Goal: Communication & Community: Ask a question

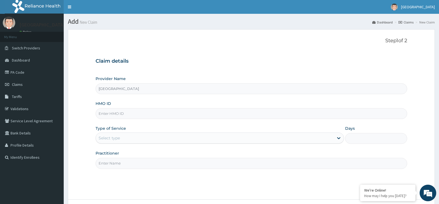
click at [242, 111] on input "HMO ID" at bounding box center [250, 113] width 311 height 11
type input "nem"
type input "NEM/10048/A"
click at [276, 135] on div "Select type" at bounding box center [214, 138] width 237 height 9
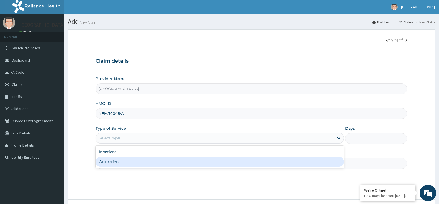
click at [264, 166] on div "Outpatient" at bounding box center [219, 162] width 248 height 10
type input "1"
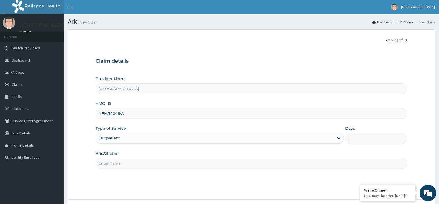
click at [275, 163] on input "Practitioner" at bounding box center [250, 163] width 311 height 11
type input "Dr [PERSON_NAME]"
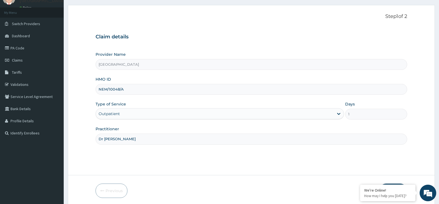
scroll to position [45, 0]
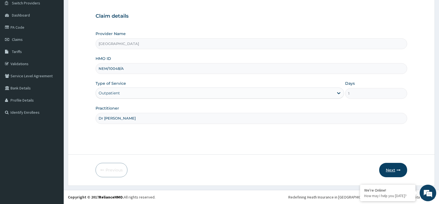
click at [390, 170] on button "Next" at bounding box center [393, 170] width 28 height 14
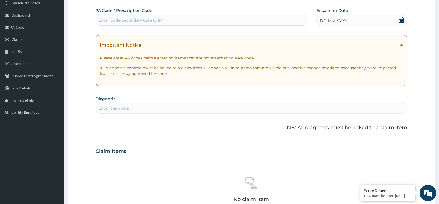
click at [368, 26] on div "DD-MM-YYYY" at bounding box center [361, 20] width 91 height 11
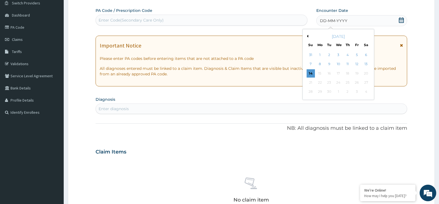
click at [307, 33] on div "Previous Month September 2025 Su Mo Tu We Th Fr Sa 31 1 2 3 4 5 6 7 8 9 10 11 1…" at bounding box center [338, 64] width 72 height 71
click at [308, 36] on button "Previous Month" at bounding box center [306, 36] width 3 height 3
click at [329, 89] on div "26" at bounding box center [329, 92] width 8 height 8
click at [329, 89] on div "PA Code / Prescription Code Enter Code(Secondary Care Only) Encounter Date DD-M…" at bounding box center [250, 151] width 311 height 287
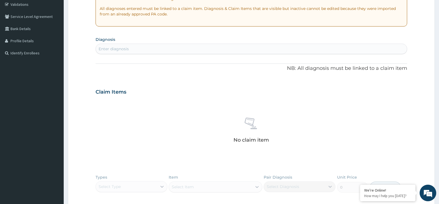
scroll to position [100, 0]
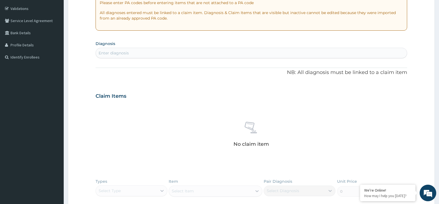
click at [173, 49] on div "Enter diagnosis" at bounding box center [251, 53] width 311 height 9
type input "ESSENTIAL HY"
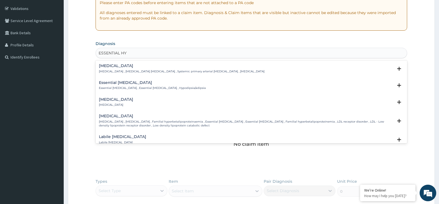
click at [135, 68] on h4 "Essential hypertension" at bounding box center [181, 66] width 165 height 4
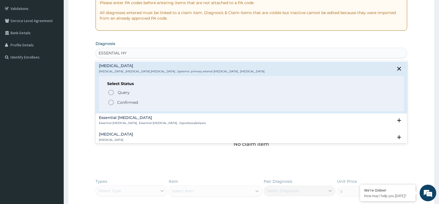
click at [127, 101] on p "Confirmed" at bounding box center [127, 103] width 21 height 6
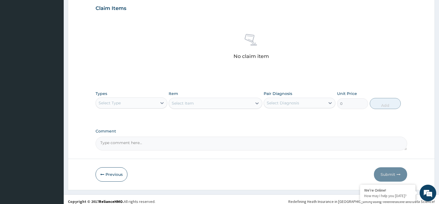
scroll to position [195, 0]
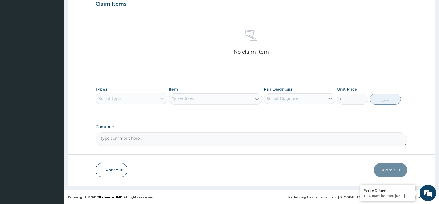
click at [140, 95] on div "Select Type" at bounding box center [126, 98] width 61 height 9
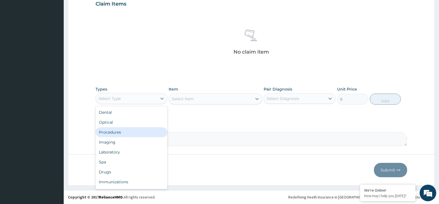
click at [129, 131] on div "Procedures" at bounding box center [131, 133] width 72 height 10
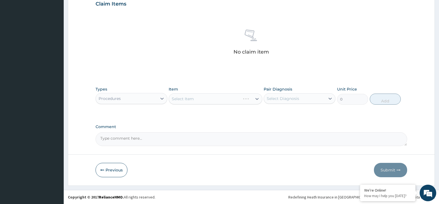
click at [300, 101] on div "Select Diagnosis" at bounding box center [294, 98] width 61 height 9
click at [297, 112] on label "Essential hypertension" at bounding box center [290, 113] width 34 height 6
checkbox input "true"
click at [225, 120] on div "PA Code / Prescription Code Enter Code(Secondary Care Only) Encounter Date 26-0…" at bounding box center [250, 2] width 311 height 288
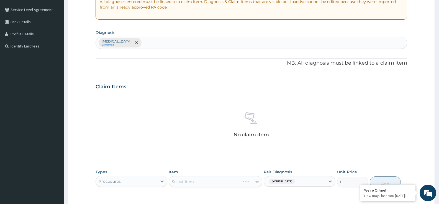
click at [248, 43] on div "Essential hypertension Confirmed" at bounding box center [251, 43] width 311 height 12
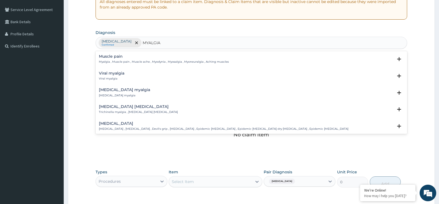
scroll to position [111, 0]
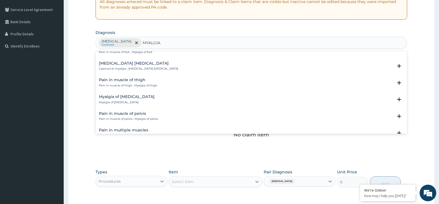
type input "MYALGIA"
click at [231, 183] on div "Select Item" at bounding box center [210, 182] width 83 height 9
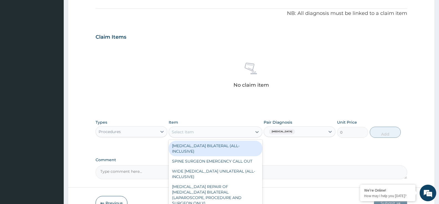
scroll to position [195, 0]
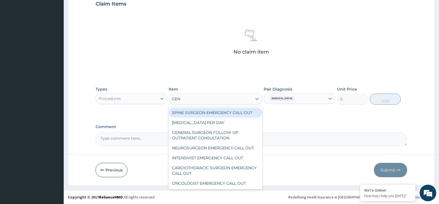
type input "GENE"
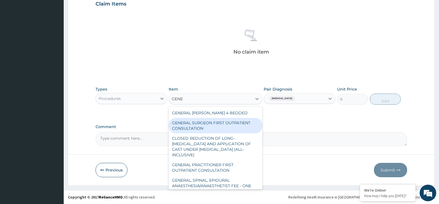
scroll to position [83, 0]
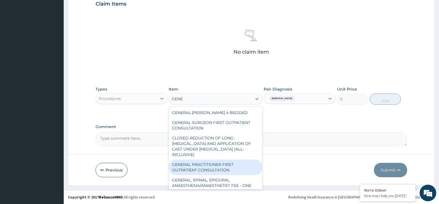
click at [241, 160] on div "GENERAL PRACTITIONER FIRST OUTPATIENT CONSULTATION" at bounding box center [215, 167] width 93 height 15
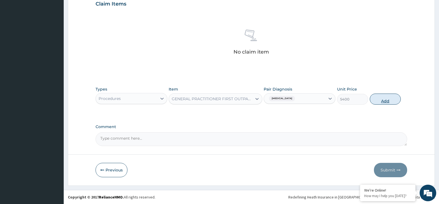
click at [377, 99] on button "Add" at bounding box center [384, 99] width 31 height 11
type input "0"
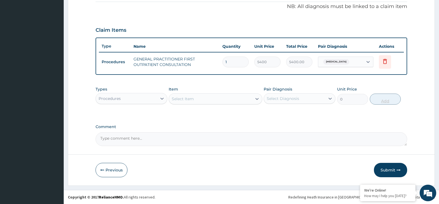
scroll to position [168, 0]
click at [152, 101] on div "Procedures" at bounding box center [126, 98] width 61 height 9
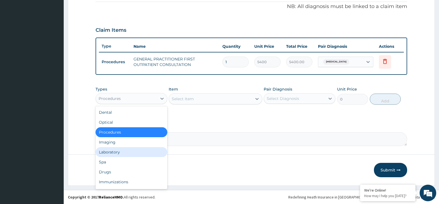
click at [125, 156] on div "Laboratory" at bounding box center [131, 152] width 72 height 10
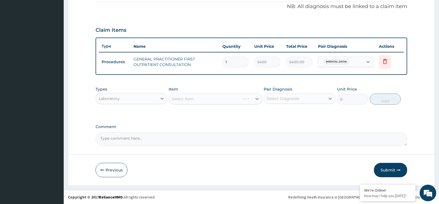
click at [299, 95] on div "Select Diagnosis" at bounding box center [294, 98] width 61 height 9
click at [302, 115] on label "Essential hypertension" at bounding box center [290, 113] width 34 height 6
checkbox input "true"
click at [117, 101] on div "Laboratory" at bounding box center [109, 99] width 21 height 6
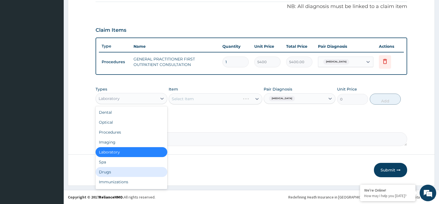
click at [119, 174] on div "Drugs" at bounding box center [131, 172] width 72 height 10
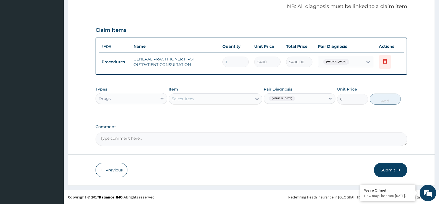
click at [231, 108] on div "Types Drugs Item Select Item Pair Diagnosis Essential hypertension Unit Price 0…" at bounding box center [250, 100] width 311 height 32
click at [233, 103] on div "Select Item" at bounding box center [210, 99] width 83 height 9
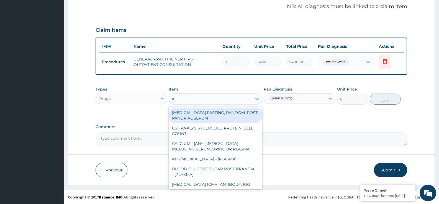
type input "A"
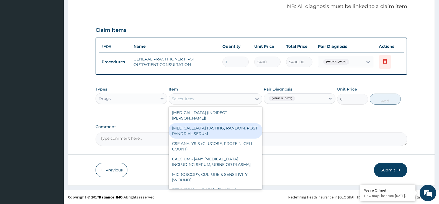
click at [154, 100] on div "Drugs" at bounding box center [126, 98] width 61 height 9
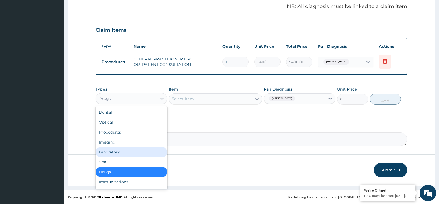
click at [134, 153] on div "Laboratory" at bounding box center [131, 152] width 72 height 10
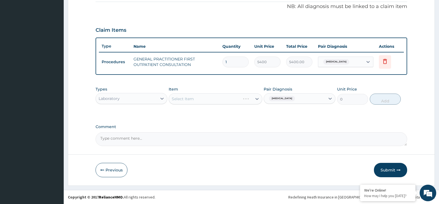
click at [424, 176] on form "Step 2 of 2 PA Code / Prescription Code Enter Code(Secondary Care Only) Encount…" at bounding box center [251, 23] width 367 height 325
click at [239, 94] on div "Select Item" at bounding box center [215, 99] width 93 height 11
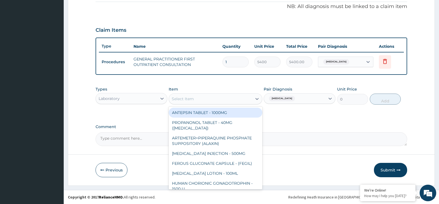
click at [237, 98] on div "Select Item" at bounding box center [210, 99] width 83 height 9
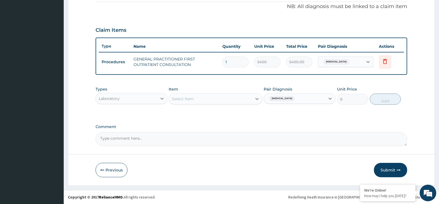
click at [236, 99] on div "Select Item" at bounding box center [210, 99] width 83 height 9
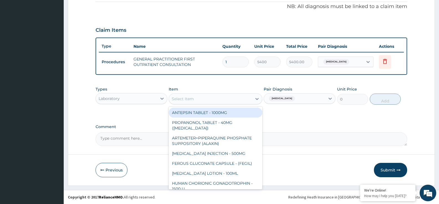
click at [130, 95] on div "Laboratory" at bounding box center [126, 98] width 61 height 9
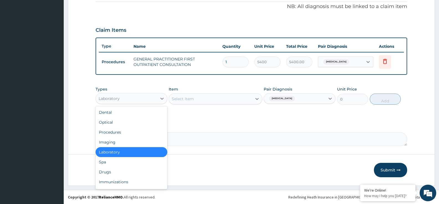
click at [136, 100] on div "Laboratory" at bounding box center [126, 98] width 61 height 9
click at [138, 173] on div "Drugs" at bounding box center [131, 172] width 72 height 10
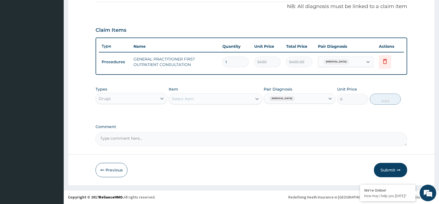
click at [248, 149] on form "Step 2 of 2 PA Code / Prescription Code Enter Code(Secondary Care Only) Encount…" at bounding box center [251, 23] width 367 height 325
click at [212, 101] on div "Select Item" at bounding box center [210, 99] width 83 height 9
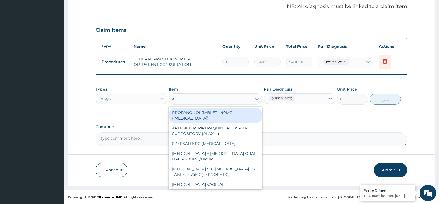
type input "ALD"
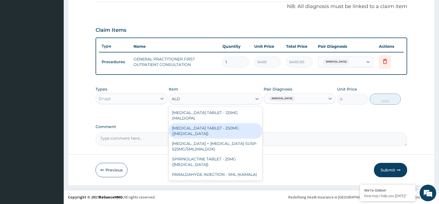
click at [241, 123] on div "METHYLDOPA TABLET - 250MG (ALDOMET)" at bounding box center [215, 130] width 93 height 15
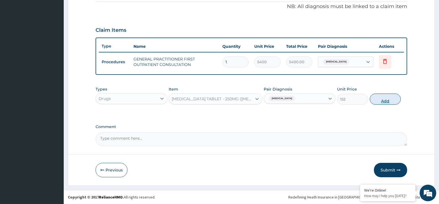
click at [391, 99] on button "Add" at bounding box center [384, 99] width 31 height 11
type input "0"
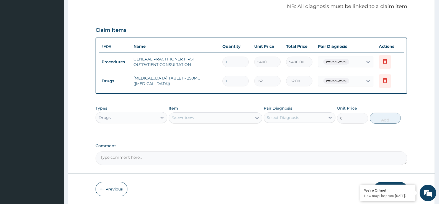
type input "0.00"
type input "3"
type input "456.00"
type input "30"
type input "4560.00"
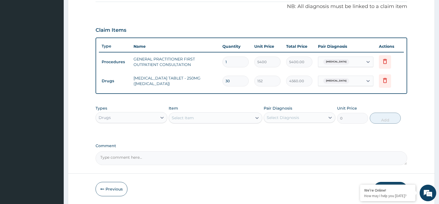
type input "30"
click at [305, 117] on div "Select Diagnosis" at bounding box center [294, 117] width 61 height 9
click at [297, 132] on label "Essential hypertension" at bounding box center [290, 132] width 34 height 6
checkbox input "true"
click at [243, 121] on div "Select Item" at bounding box center [210, 118] width 83 height 9
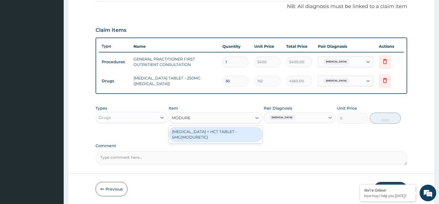
type input "MODURET"
click at [219, 134] on div "AMILORIDE + HCT TABLET - 5MG(MODURETIC)" at bounding box center [215, 134] width 93 height 15
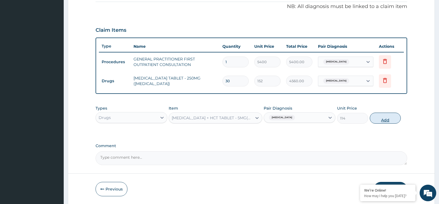
click at [382, 116] on button "Add" at bounding box center [384, 118] width 31 height 11
type input "0"
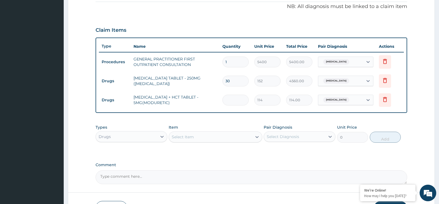
type input "0.00"
type input "3"
type input "342.00"
type input "30"
type input "3420.00"
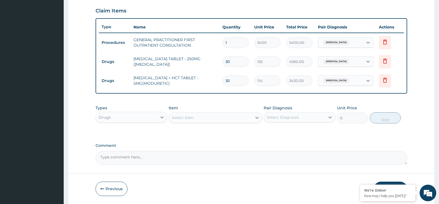
scroll to position [206, 0]
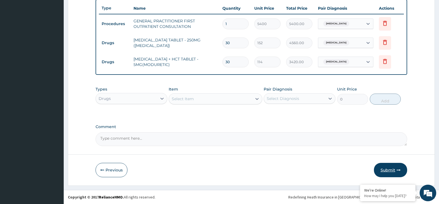
type input "30"
click at [392, 171] on button "Submit" at bounding box center [390, 170] width 33 height 14
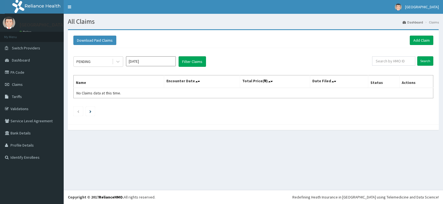
click at [253, 51] on div "PENDING Aug 2025 Filter Claims Search Name Encounter Date Total Price(₦) Date F…" at bounding box center [253, 85] width 365 height 74
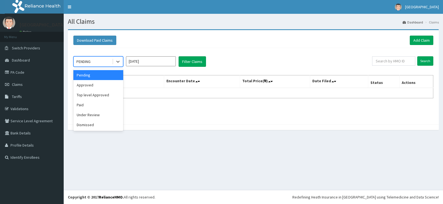
click at [107, 62] on div "PENDING" at bounding box center [93, 61] width 38 height 9
click at [102, 86] on div "Approved" at bounding box center [98, 85] width 50 height 10
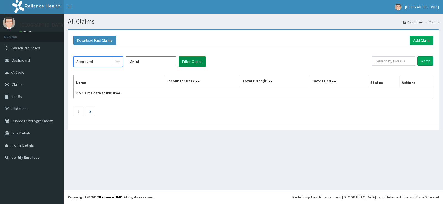
click at [193, 64] on button "Filter Claims" at bounding box center [191, 61] width 27 height 11
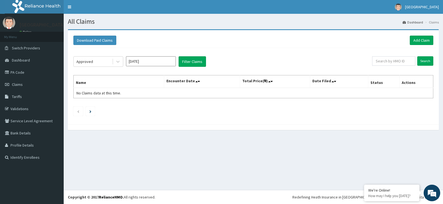
click at [406, 138] on section "Download Paid Claims Add Claim × Note you can only download claims within a max…" at bounding box center [253, 82] width 379 height 115
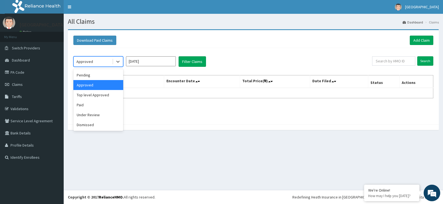
click at [97, 62] on div "Approved" at bounding box center [93, 61] width 38 height 9
click at [103, 123] on div "Dismissed" at bounding box center [98, 125] width 50 height 10
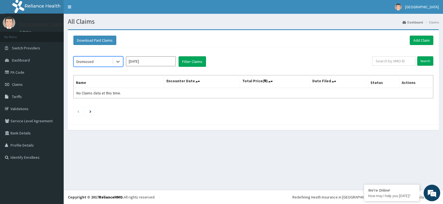
click at [192, 68] on div "option Dismissed, selected. Select is focused ,type to refine list, press Down …" at bounding box center [253, 85] width 365 height 74
click at [192, 64] on button "Filter Claims" at bounding box center [191, 61] width 27 height 11
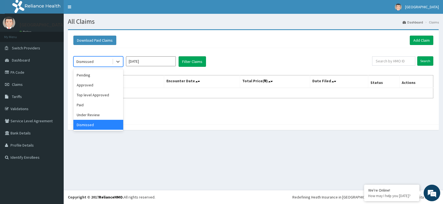
click at [111, 62] on div "Dismissed" at bounding box center [93, 61] width 38 height 9
click at [95, 77] on div "Pending" at bounding box center [98, 75] width 50 height 10
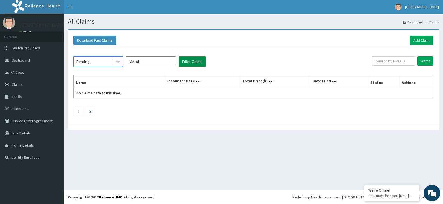
click at [193, 61] on button "Filter Claims" at bounding box center [191, 61] width 27 height 11
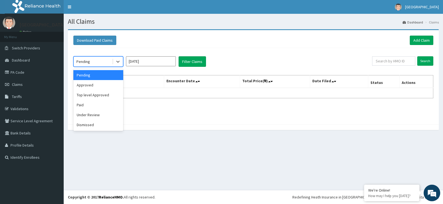
click at [108, 63] on div "Pending" at bounding box center [93, 61] width 38 height 9
click at [102, 96] on div "Top level Approved" at bounding box center [98, 95] width 50 height 10
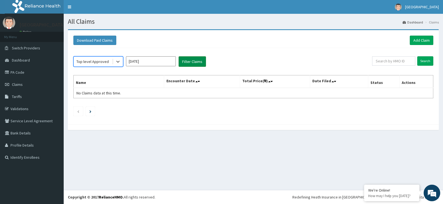
click at [194, 60] on button "Filter Claims" at bounding box center [191, 61] width 27 height 11
click at [186, 59] on button "Filter Claims" at bounding box center [191, 61] width 27 height 11
click at [165, 59] on input "Aug 2025" at bounding box center [151, 61] width 50 height 10
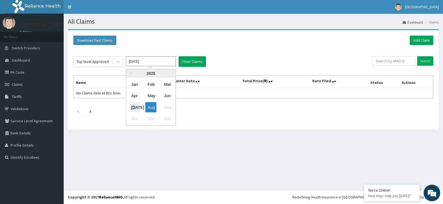
click at [135, 102] on div "Jul" at bounding box center [134, 107] width 11 height 10
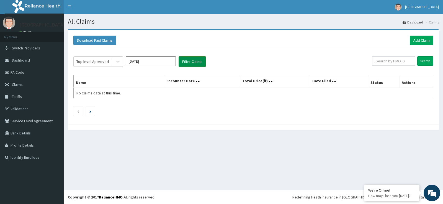
click at [187, 63] on button "Filter Claims" at bounding box center [191, 61] width 27 height 11
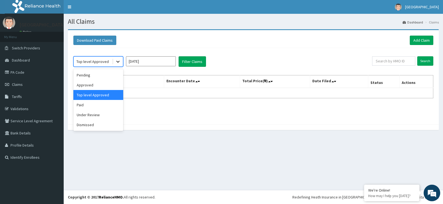
click at [116, 60] on icon at bounding box center [118, 62] width 6 height 6
click at [112, 106] on div "Paid" at bounding box center [98, 105] width 50 height 10
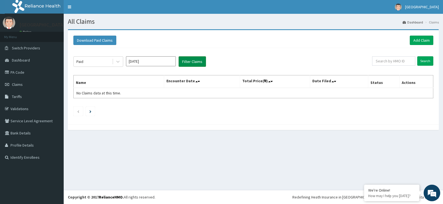
click at [192, 58] on button "Filter Claims" at bounding box center [191, 61] width 27 height 11
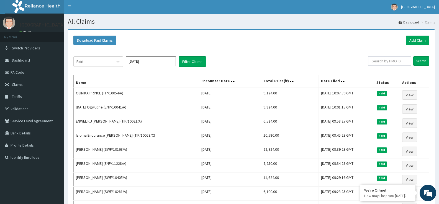
click at [160, 61] on input "Jun 2025" at bounding box center [151, 61] width 50 height 10
click at [149, 108] on div "Aug" at bounding box center [150, 107] width 11 height 10
type input "Jul 2025"
click at [113, 65] on div at bounding box center [117, 62] width 11 height 10
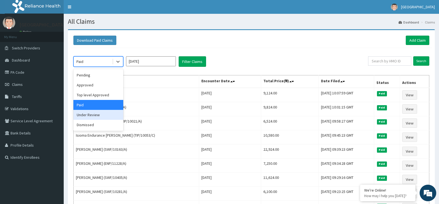
click at [99, 118] on div "Under Review" at bounding box center [98, 115] width 50 height 10
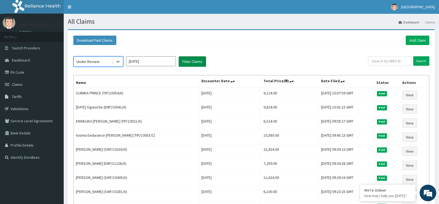
click at [196, 62] on button "Filter Claims" at bounding box center [191, 61] width 27 height 11
click at [154, 60] on input "Jul 2025" at bounding box center [151, 61] width 50 height 10
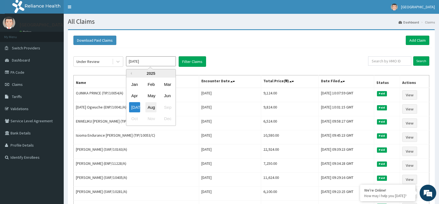
click at [151, 105] on div "Aug" at bounding box center [150, 107] width 11 height 10
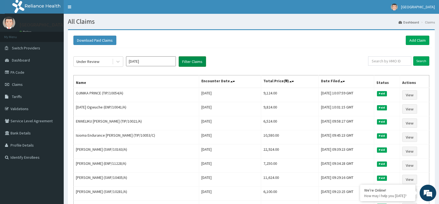
click at [199, 62] on button "Filter Claims" at bounding box center [191, 61] width 27 height 11
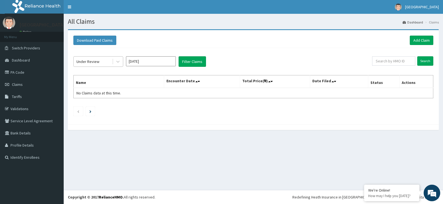
click at [112, 61] on div "Under Review" at bounding box center [93, 61] width 38 height 9
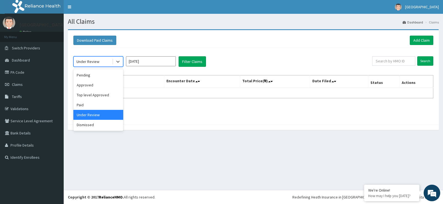
click at [163, 65] on input "Jul 2025" at bounding box center [151, 61] width 50 height 10
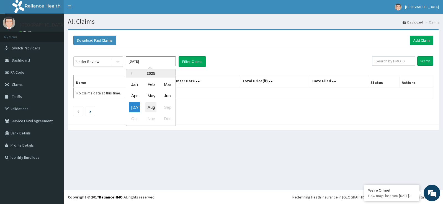
click at [150, 108] on div "Aug" at bounding box center [150, 107] width 11 height 10
click at [418, 43] on link "Add Claim" at bounding box center [422, 40] width 24 height 9
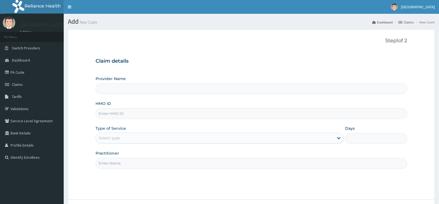
click at [145, 111] on input "HMO ID" at bounding box center [250, 113] width 311 height 11
type input "[GEOGRAPHIC_DATA]"
type input "NEM/10048/B"
click at [133, 140] on div "Select type" at bounding box center [214, 138] width 237 height 9
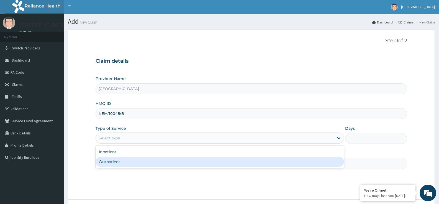
click at [123, 165] on div "Outpatient" at bounding box center [219, 162] width 248 height 10
type input "1"
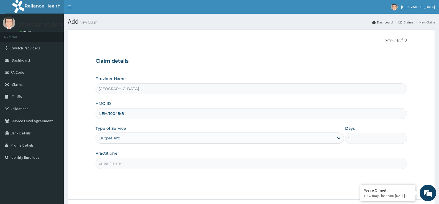
click at [136, 171] on div "Step 1 of 2 Claim details Provider Name BREMA HOSPITAL HMO ID NEM/10048/B Type …" at bounding box center [250, 114] width 311 height 153
drag, startPoint x: 135, startPoint y: 166, endPoint x: 133, endPoint y: 170, distance: 5.1
click at [135, 166] on input "Practitioner" at bounding box center [250, 163] width 311 height 11
type input "Dr [PERSON_NAME]"
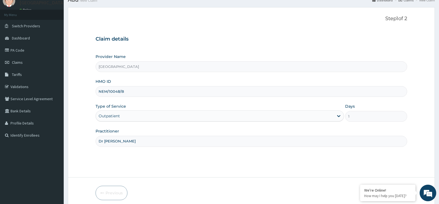
scroll to position [45, 0]
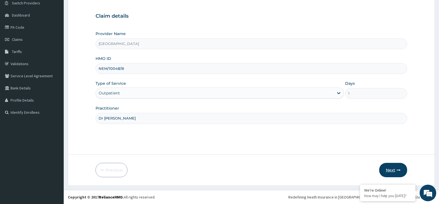
click at [400, 170] on icon "button" at bounding box center [398, 171] width 4 height 4
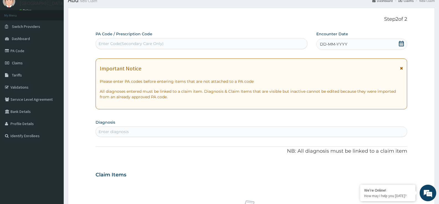
scroll to position [0, 0]
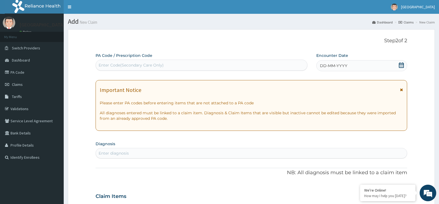
click at [392, 66] on div "DD-MM-YYYY" at bounding box center [361, 65] width 91 height 11
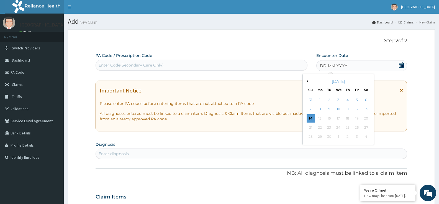
click at [308, 82] on div "[DATE]" at bounding box center [338, 82] width 67 height 6
click at [308, 81] on button "Previous Month" at bounding box center [306, 81] width 3 height 3
click at [348, 128] on div "21" at bounding box center [347, 128] width 8 height 8
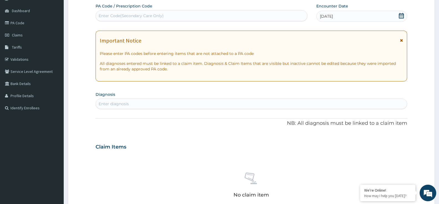
scroll to position [55, 0]
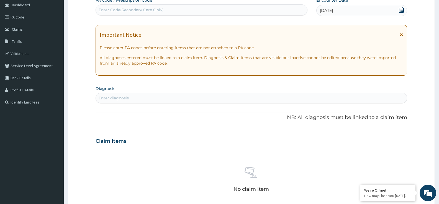
click at [155, 98] on div "Enter diagnosis" at bounding box center [251, 98] width 311 height 9
type input "[MEDICAL_DATA]"
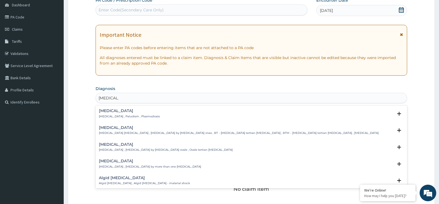
click at [134, 115] on p "[MEDICAL_DATA] , Paludism , Plasmodiosis" at bounding box center [129, 117] width 61 height 4
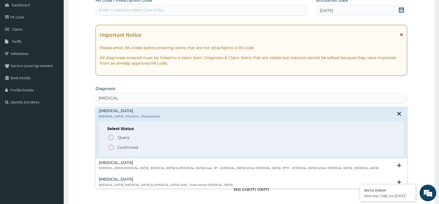
click at [126, 145] on p "Confirmed" at bounding box center [127, 148] width 21 height 6
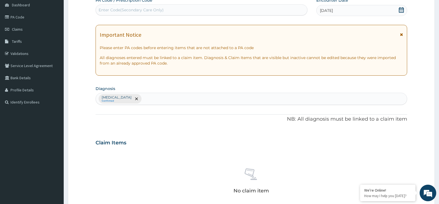
click at [207, 94] on div "[MEDICAL_DATA] Confirmed" at bounding box center [251, 99] width 311 height 12
type input "URINARY TRACT INFECTIO"
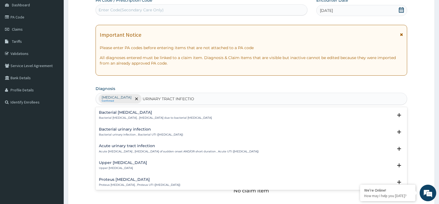
click at [147, 164] on h4 "Upper [MEDICAL_DATA]" at bounding box center [123, 163] width 48 height 4
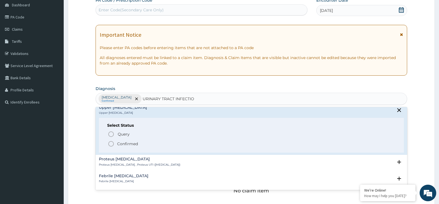
click at [121, 143] on p "Confirmed" at bounding box center [127, 144] width 21 height 6
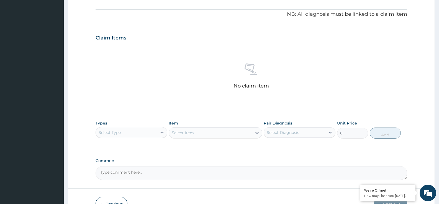
scroll to position [166, 0]
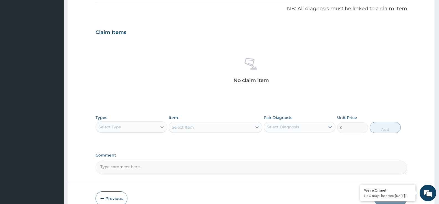
click at [158, 130] on div at bounding box center [162, 127] width 10 height 10
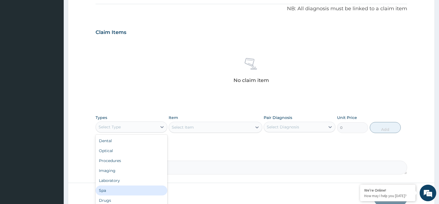
scroll to position [19, 0]
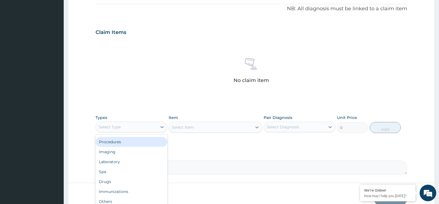
click at [130, 138] on div "Procedures" at bounding box center [131, 142] width 72 height 10
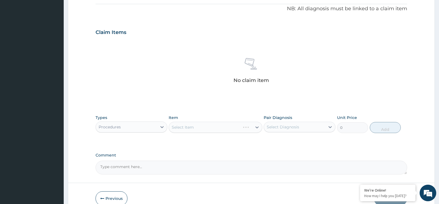
click at [314, 127] on div "Select Diagnosis" at bounding box center [294, 127] width 61 height 9
click at [297, 142] on div "[MEDICAL_DATA]" at bounding box center [299, 141] width 72 height 11
checkbox input "true"
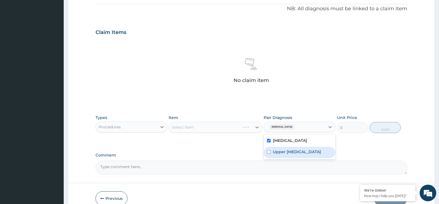
click at [285, 148] on div "Upper urinary tract infection" at bounding box center [299, 152] width 72 height 11
checkbox input "true"
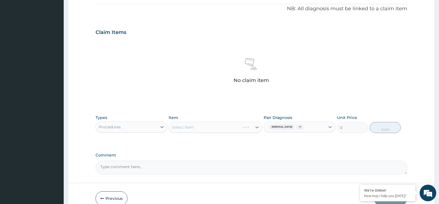
click at [213, 139] on div "Types Procedures Item Select Item Pair Diagnosis Malaria + 1 Unit Price 0 Add" at bounding box center [250, 128] width 311 height 32
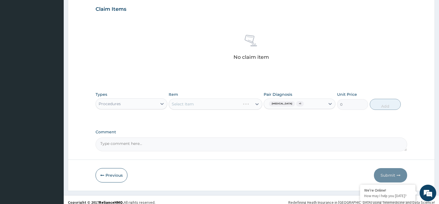
scroll to position [195, 0]
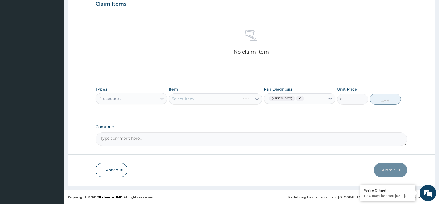
click at [216, 98] on div "Select Item" at bounding box center [215, 99] width 93 height 11
click at [255, 100] on div "Select Item" at bounding box center [215, 99] width 93 height 11
click at [224, 102] on div "Select Item" at bounding box center [210, 99] width 83 height 9
type input "MALA"
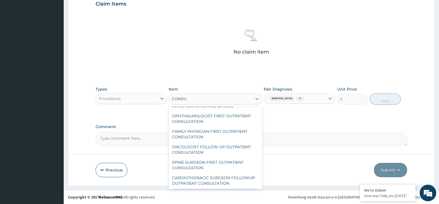
scroll to position [0, 0]
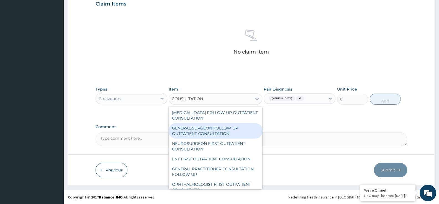
type input "CONSULTATION"
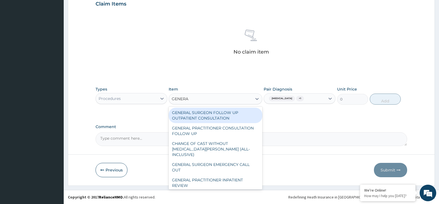
type input "GENERAL"
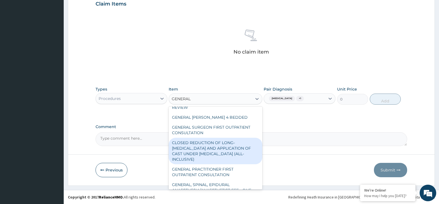
scroll to position [116, 0]
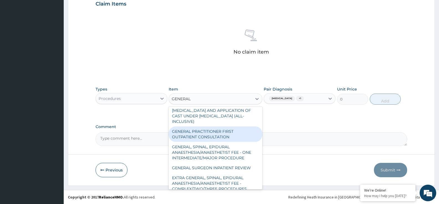
click at [242, 129] on div "GENERAL PRACTITIONER FIRST OUTPATIENT CONSULTATION" at bounding box center [215, 134] width 93 height 15
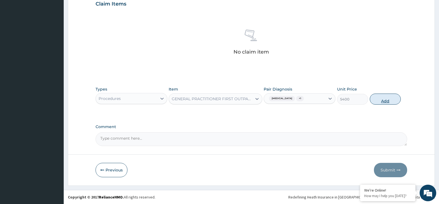
click at [383, 100] on button "Add" at bounding box center [384, 99] width 31 height 11
type input "0"
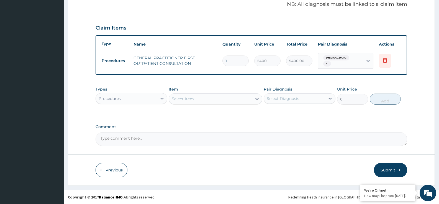
scroll to position [168, 0]
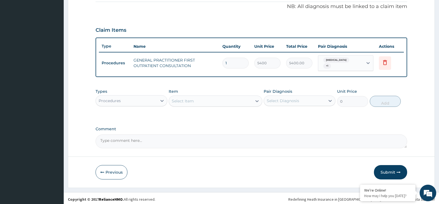
click at [137, 102] on div "Procedures" at bounding box center [126, 101] width 61 height 9
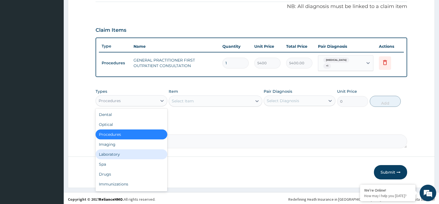
click at [129, 151] on div "Laboratory" at bounding box center [131, 155] width 72 height 10
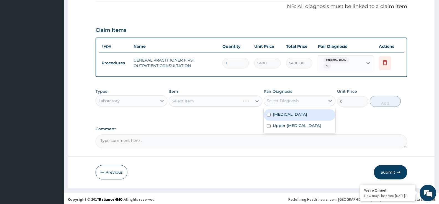
click at [276, 99] on div "Select Diagnosis" at bounding box center [282, 101] width 32 height 6
click at [280, 113] on label "[MEDICAL_DATA]" at bounding box center [290, 115] width 34 height 6
checkbox input "true"
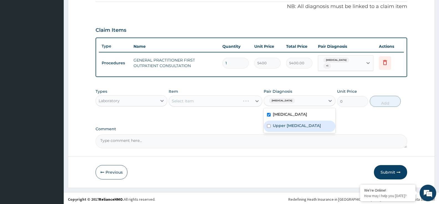
click at [239, 118] on div "PA Code / Prescription Code Enter Code(Secondary Care Only) Encounter Date 21-0…" at bounding box center [250, 17] width 311 height 264
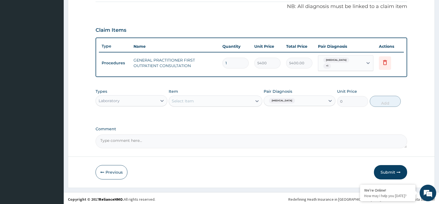
click at [235, 96] on div "Select Item" at bounding box center [215, 101] width 93 height 11
type input "MALARI"
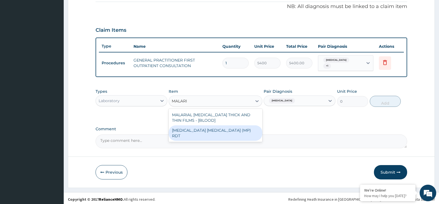
click at [216, 126] on div "MALARIA PARASITE (MP) RDT" at bounding box center [215, 133] width 93 height 15
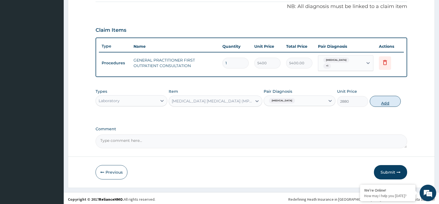
click at [389, 99] on button "Add" at bounding box center [384, 101] width 31 height 11
type input "0"
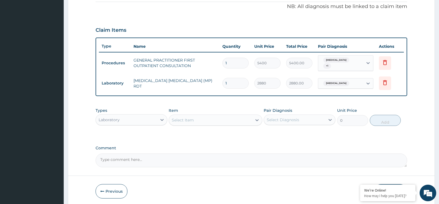
click at [205, 120] on div "Select Item" at bounding box center [210, 120] width 83 height 9
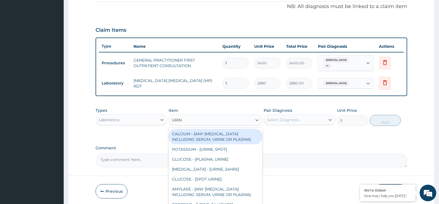
type input "URINA"
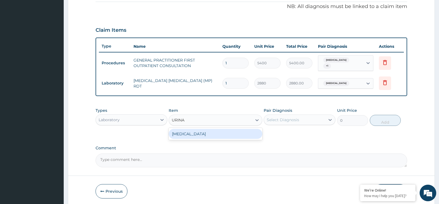
click at [244, 134] on div "URINALYSIS" at bounding box center [215, 134] width 93 height 10
type input "3150"
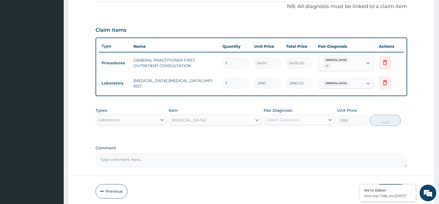
click at [303, 122] on div "Select Diagnosis" at bounding box center [294, 120] width 61 height 9
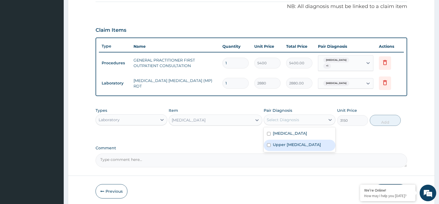
click at [305, 143] on label "Upper urinary tract infection" at bounding box center [297, 145] width 48 height 6
checkbox input "true"
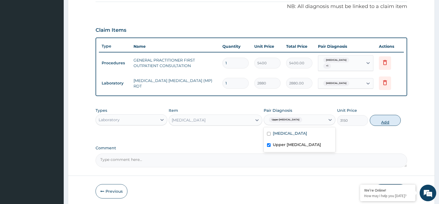
click at [390, 115] on button "Add" at bounding box center [384, 120] width 31 height 11
type input "0"
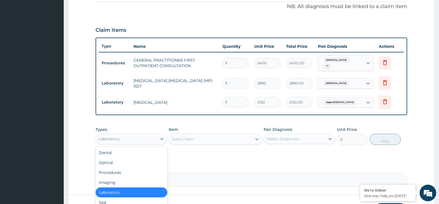
click at [144, 138] on div "Laboratory" at bounding box center [126, 139] width 61 height 9
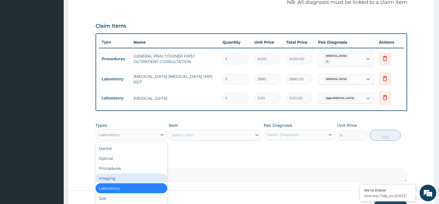
scroll to position [206, 0]
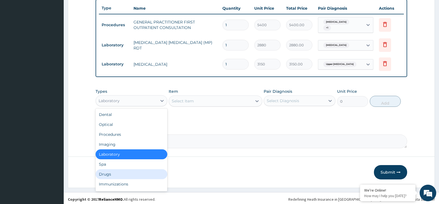
click at [110, 172] on div "Drugs" at bounding box center [131, 175] width 72 height 10
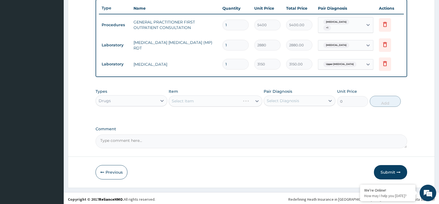
click at [298, 99] on div "Select Diagnosis" at bounding box center [282, 101] width 32 height 6
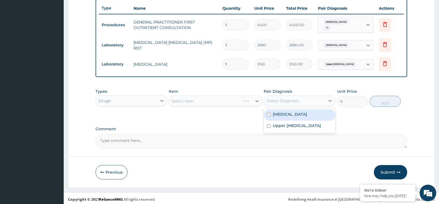
click at [293, 113] on div "Malaria" at bounding box center [299, 115] width 72 height 11
checkbox input "true"
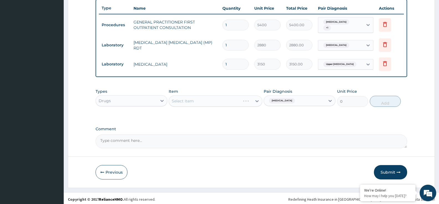
click at [221, 104] on div "Select Item" at bounding box center [215, 101] width 93 height 11
click at [250, 99] on div "Select Item" at bounding box center [210, 101] width 83 height 9
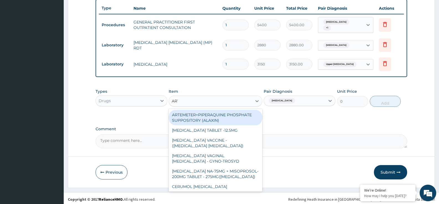
type input "ARTHE"
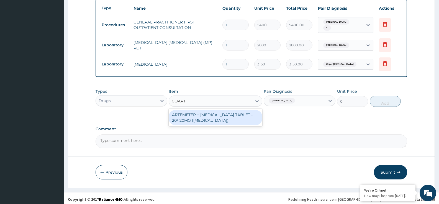
type input "COARTEM"
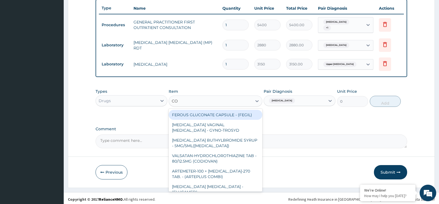
type input "C"
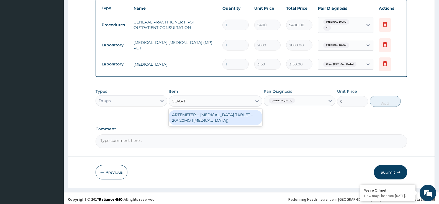
type input "COARTE"
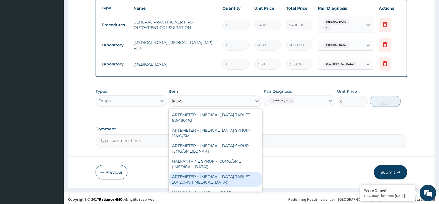
type input "FANTH"
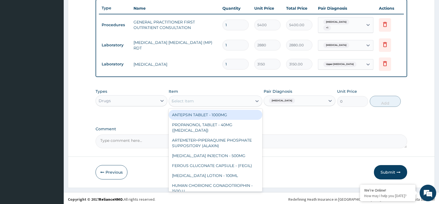
type input "MALA"
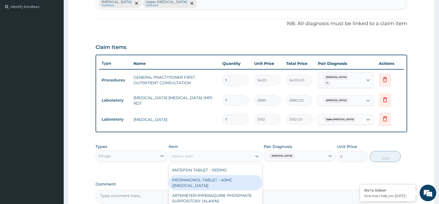
scroll to position [179, 0]
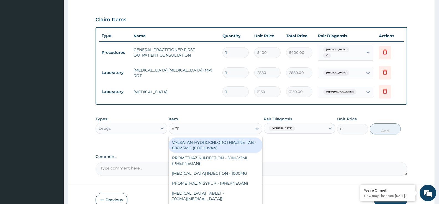
type input "AZITH"
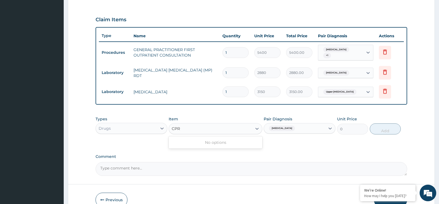
type input "CPRO"
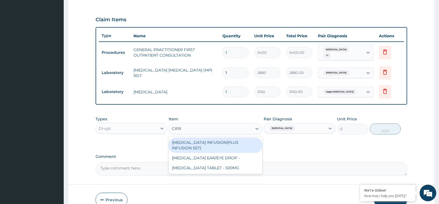
type input "CIPRO"
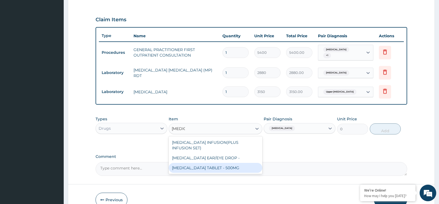
click at [232, 164] on div "CIPROFLOXACIN TABLET - 500MG" at bounding box center [215, 168] width 93 height 10
type input "266"
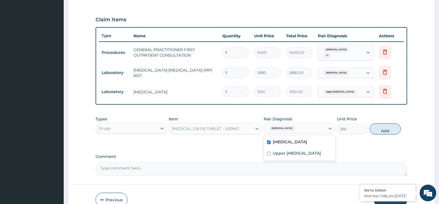
click at [314, 124] on div "Malaria" at bounding box center [294, 128] width 61 height 9
click at [312, 151] on label "Upper urinary tract infection" at bounding box center [297, 154] width 48 height 6
checkbox input "true"
click at [383, 128] on button "Add" at bounding box center [384, 129] width 31 height 11
type input "0"
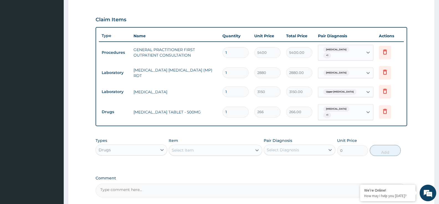
type input "10"
type input "2660.00"
type input "10"
click at [262, 135] on div "Types Drugs Item Select Item Pair Diagnosis Select Diagnosis Unit Price 0 Add" at bounding box center [250, 147] width 311 height 24
click at [312, 146] on div "Select Diagnosis" at bounding box center [294, 150] width 61 height 9
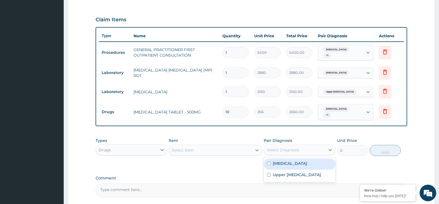
click at [301, 159] on div "Malaria" at bounding box center [299, 164] width 72 height 11
checkbox input "true"
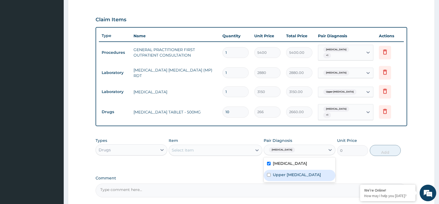
click at [242, 146] on div "Select Item" at bounding box center [210, 150] width 83 height 9
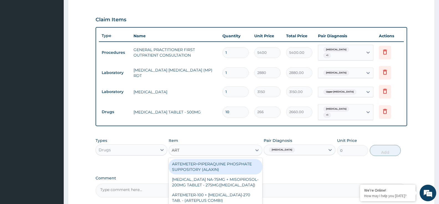
type input "ARTH"
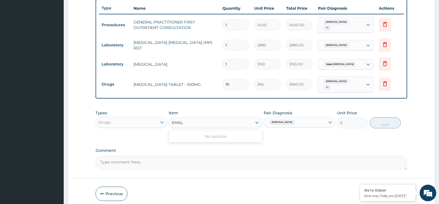
scroll to position [0, 0]
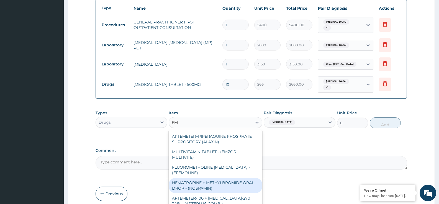
type input "E"
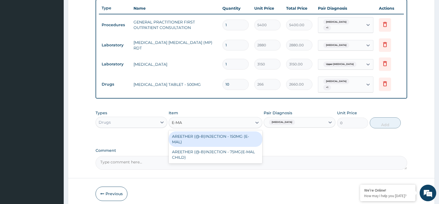
type input "E-MAL"
click at [247, 132] on div "AREETHER (@-B)INJECTION - 150MG (E-MAL)" at bounding box center [215, 139] width 93 height 15
type input "2280"
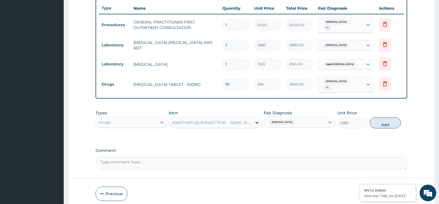
click at [253, 118] on div at bounding box center [257, 123] width 10 height 10
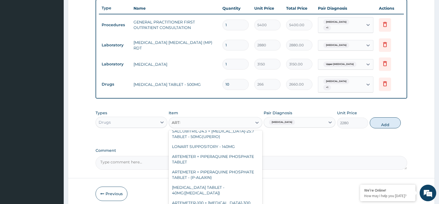
scroll to position [26, 0]
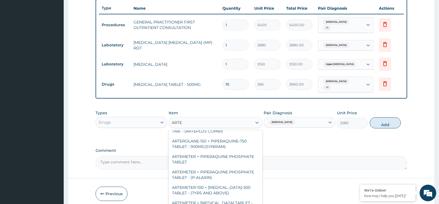
type input "ARTES"
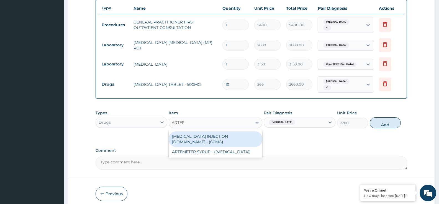
click at [237, 135] on div "ARTESUNATE INJECTION IV.IM - (60MG)" at bounding box center [215, 139] width 93 height 15
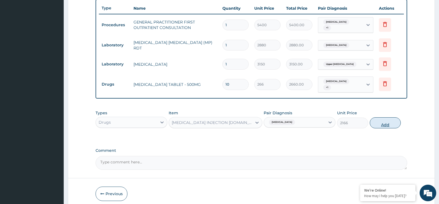
click at [385, 123] on button "Add" at bounding box center [384, 123] width 31 height 11
type input "0"
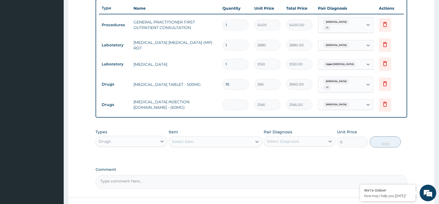
type input "0.00"
type input "3"
type input "6498.00"
type input "3"
click at [388, 100] on icon at bounding box center [385, 105] width 12 height 14
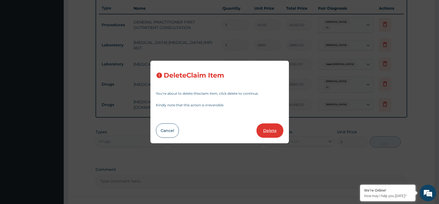
click at [265, 129] on button "Delete" at bounding box center [269, 131] width 27 height 14
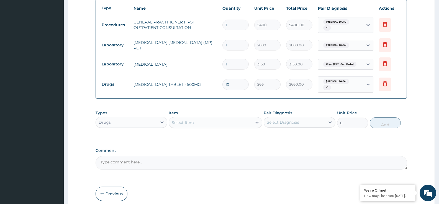
click at [214, 117] on div "Select Item" at bounding box center [215, 122] width 93 height 11
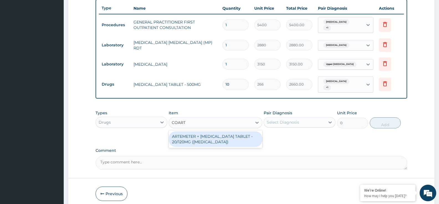
type input "COARTE"
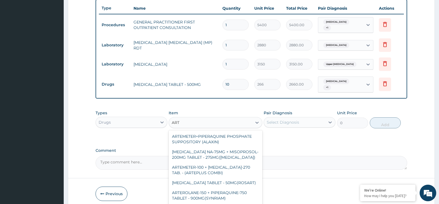
type input "ARTE"
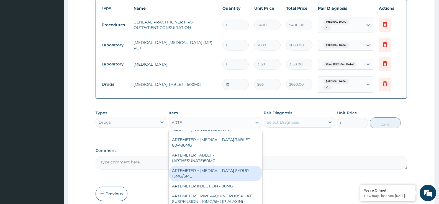
scroll to position [62, 0]
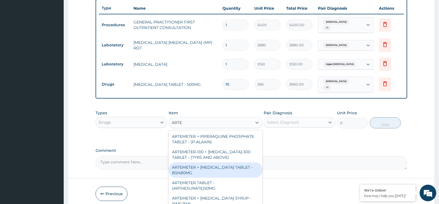
click at [242, 170] on div "ARTEMETER + LUMEFANTRINE TABLET - 80/480MG" at bounding box center [215, 170] width 93 height 15
type input "494"
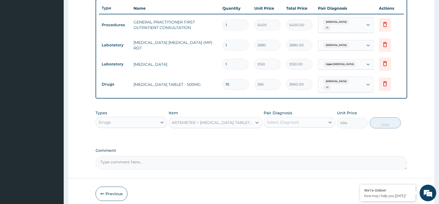
click at [312, 120] on div "Select Diagnosis" at bounding box center [294, 122] width 61 height 9
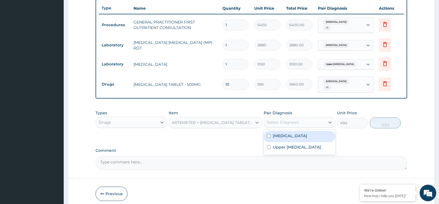
click at [294, 131] on div "Malaria" at bounding box center [299, 136] width 72 height 11
checkbox input "true"
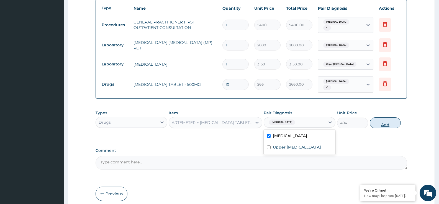
click at [377, 118] on button "Add" at bounding box center [384, 123] width 31 height 11
type input "0"
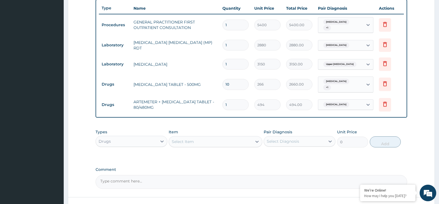
type input "0.00"
type input "6"
type input "2964.00"
type input "6"
click at [366, 120] on div "PA Code / Prescription Code Enter Code(Secondary Care Only) Encounter Date 21-0…" at bounding box center [250, 17] width 311 height 343
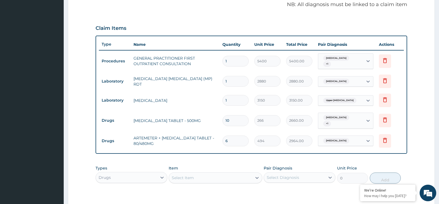
scroll to position [179, 0]
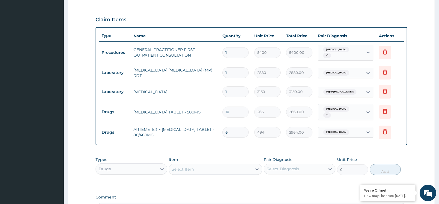
click at [234, 159] on div "Item Select Item" at bounding box center [215, 166] width 93 height 18
click at [230, 166] on div "Select Item" at bounding box center [210, 169] width 83 height 9
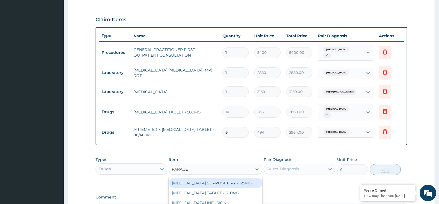
type input "PARACETA"
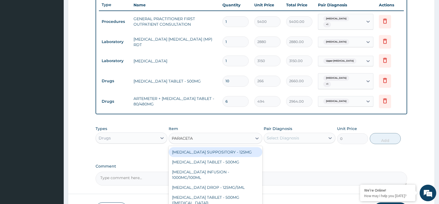
scroll to position [234, 0]
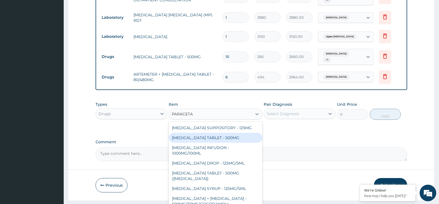
click at [235, 133] on div "PARACETAMOL TABLET - 500MG" at bounding box center [215, 138] width 93 height 10
type input "45.599999999999994"
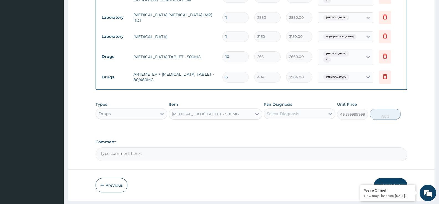
click at [304, 115] on div "Pair Diagnosis Select Diagnosis" at bounding box center [299, 111] width 72 height 18
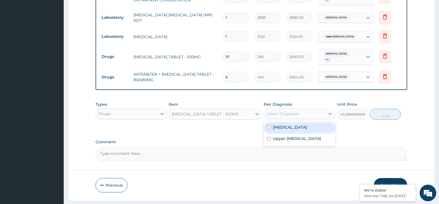
click at [310, 110] on div "Select Diagnosis" at bounding box center [294, 114] width 61 height 9
click at [297, 123] on div "Malaria" at bounding box center [299, 128] width 72 height 11
checkbox input "true"
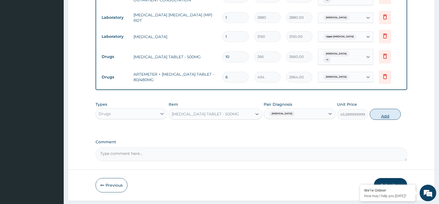
click at [393, 112] on button "Add" at bounding box center [384, 114] width 31 height 11
type input "0"
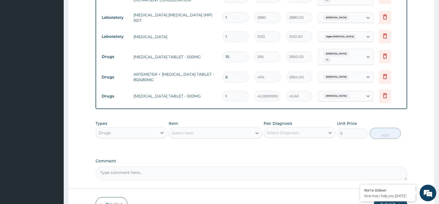
type input "18"
type input "820.80"
type input "18"
click at [343, 106] on div "PA Code / Prescription Code Enter Code(Secondary Care Only) Encounter Date 21-0…" at bounding box center [250, 0] width 311 height 362
click at [327, 130] on icon at bounding box center [330, 133] width 6 height 6
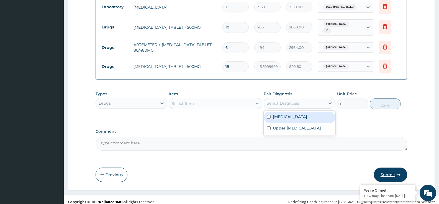
click at [388, 168] on button "Submit" at bounding box center [390, 175] width 33 height 14
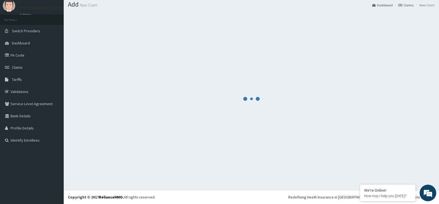
scroll to position [264, 0]
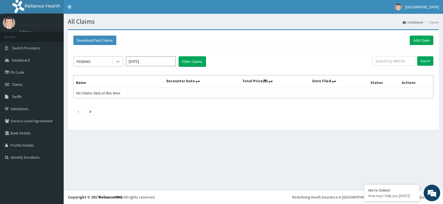
click at [116, 64] on icon at bounding box center [118, 62] width 6 height 6
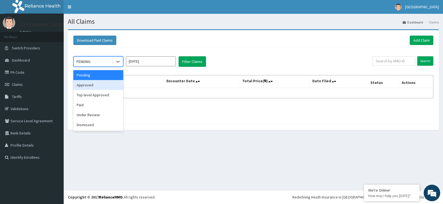
click at [94, 84] on div "Approved" at bounding box center [98, 85] width 50 height 10
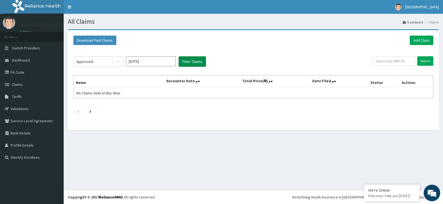
click at [182, 64] on button "Filter Claims" at bounding box center [191, 61] width 27 height 11
click at [191, 62] on button "Filter Claims" at bounding box center [191, 61] width 27 height 11
click at [117, 61] on icon at bounding box center [118, 62] width 6 height 6
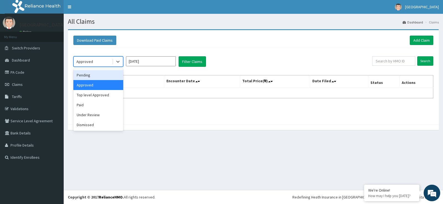
click at [104, 74] on div "Pending" at bounding box center [98, 75] width 50 height 10
click at [104, 74] on div "option Approved, selected. option Pending focused, 1 of 6. 6 results available.…" at bounding box center [253, 85] width 365 height 74
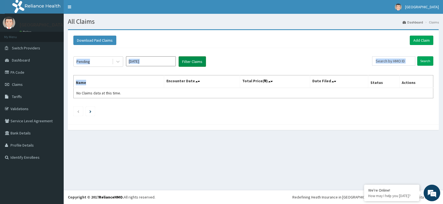
click at [202, 60] on button "Filter Claims" at bounding box center [191, 61] width 27 height 11
click at [155, 117] on div "Pending Aug 2025 Filter Claims Search Name Encounter Date Total Price(₦) Date F…" at bounding box center [253, 85] width 365 height 74
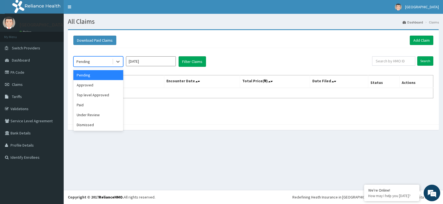
click at [103, 58] on div "Pending" at bounding box center [93, 61] width 38 height 9
click at [99, 113] on div "Under Review" at bounding box center [98, 115] width 50 height 10
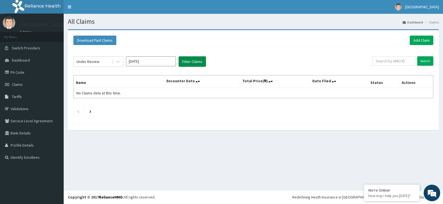
click at [193, 57] on button "Filter Claims" at bounding box center [191, 61] width 27 height 11
click at [421, 39] on link "Add Claim" at bounding box center [422, 40] width 24 height 9
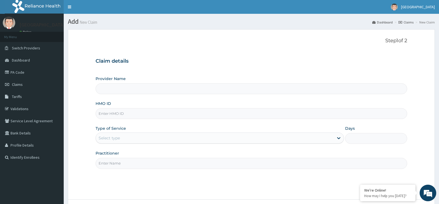
type input "[GEOGRAPHIC_DATA]"
type input "NEM/10048/C"
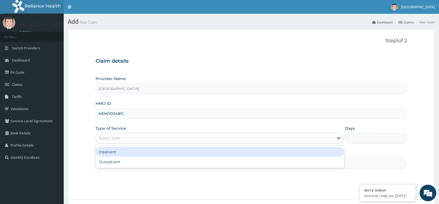
click at [161, 138] on div "Select type" at bounding box center [214, 138] width 237 height 9
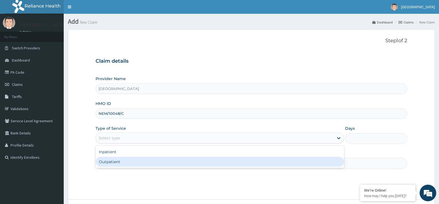
click at [160, 160] on div "Outpatient" at bounding box center [219, 162] width 248 height 10
type input "1"
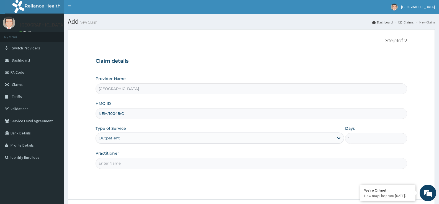
click at [161, 159] on input "Practitioner" at bounding box center [250, 163] width 311 height 11
type input "Dr Okolonji Uchenna"
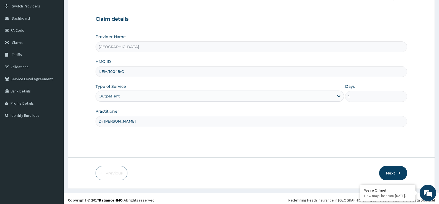
scroll to position [45, 0]
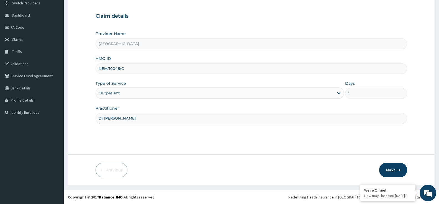
click at [391, 172] on button "Next" at bounding box center [393, 170] width 28 height 14
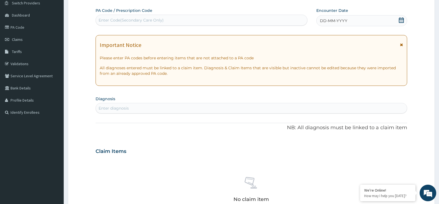
click at [364, 17] on div "DD-MM-YYYY" at bounding box center [361, 20] width 91 height 11
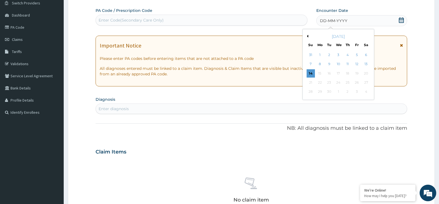
click at [307, 36] on button "Previous Month" at bounding box center [306, 36] width 3 height 3
click at [338, 82] on div "20" at bounding box center [338, 83] width 8 height 8
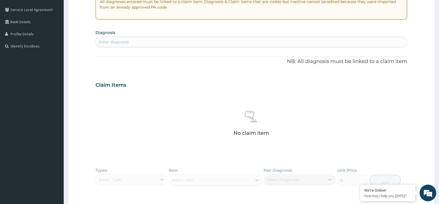
scroll to position [128, 0]
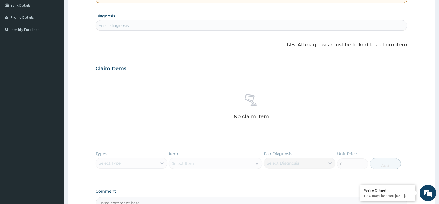
click at [167, 25] on div "Enter diagnosis" at bounding box center [251, 25] width 311 height 9
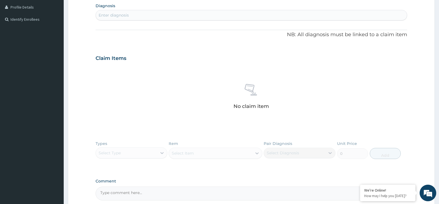
scroll to position [193, 0]
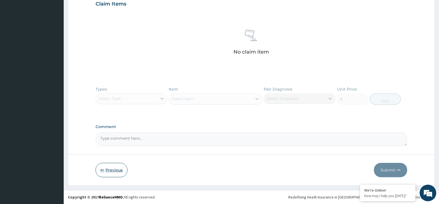
click at [111, 167] on button "Previous" at bounding box center [111, 170] width 32 height 14
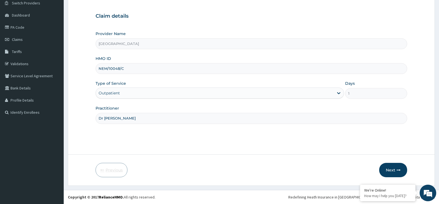
scroll to position [45, 0]
click at [395, 170] on button "Next" at bounding box center [393, 170] width 28 height 14
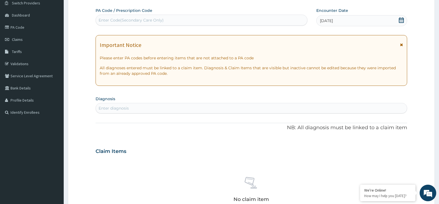
click at [175, 103] on div "Enter diagnosis" at bounding box center [250, 108] width 311 height 11
type input "[MEDICAL_DATA]"
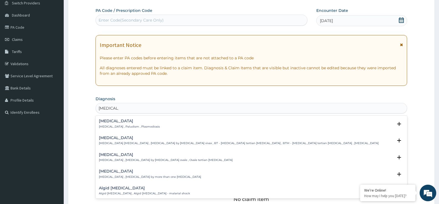
click at [137, 125] on p "Malaria , Paludism , Plasmodiosis" at bounding box center [129, 127] width 61 height 4
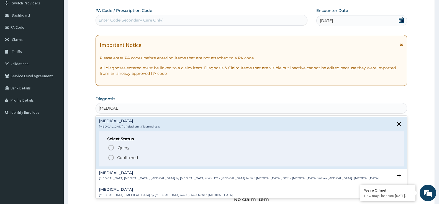
click at [119, 159] on p "Confirmed" at bounding box center [127, 158] width 21 height 6
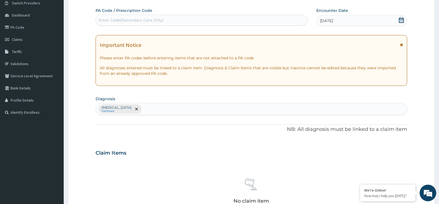
click at [178, 112] on div "Malaria Confirmed" at bounding box center [251, 109] width 311 height 12
type input "MALA"
type input "UPPER RESPIRATORY TRACT"
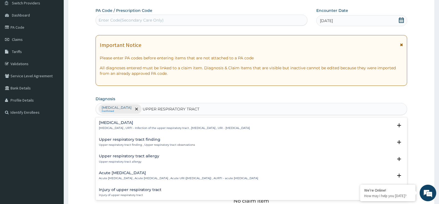
click at [148, 123] on h4 "Upper respiratory infection" at bounding box center [174, 123] width 151 height 4
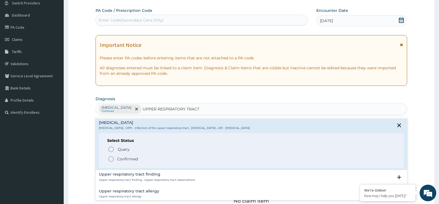
click at [123, 157] on p "Confirmed" at bounding box center [127, 160] width 21 height 6
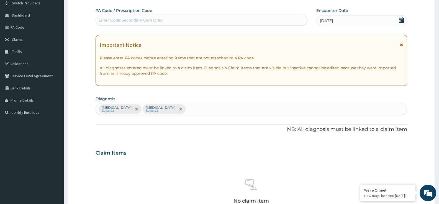
click at [217, 108] on div "Malaria Confirmed Upper respiratory infection Confirmed" at bounding box center [251, 109] width 311 height 12
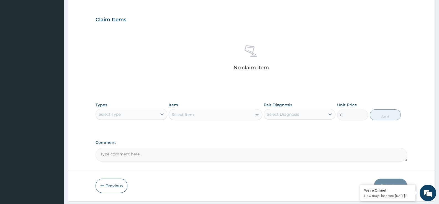
scroll to position [195, 0]
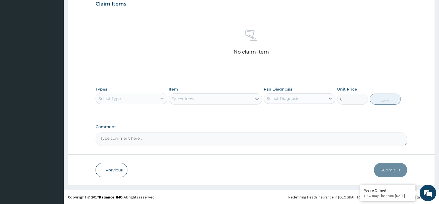
click at [157, 101] on div at bounding box center [162, 99] width 10 height 10
click at [142, 101] on div "Select Type" at bounding box center [126, 98] width 61 height 9
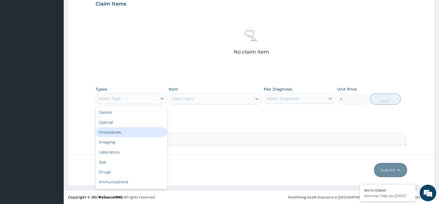
click at [128, 130] on div "Procedures" at bounding box center [131, 133] width 72 height 10
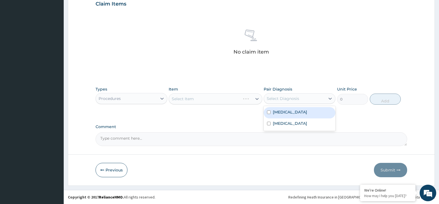
click at [285, 100] on div "Select Diagnosis" at bounding box center [282, 99] width 32 height 6
click at [289, 114] on div "Malaria" at bounding box center [299, 112] width 72 height 11
checkbox input "true"
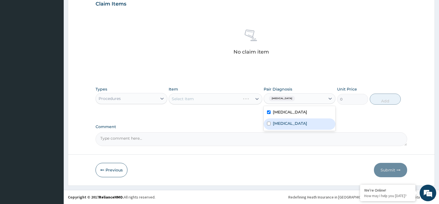
click at [286, 127] on div "Upper respiratory infection" at bounding box center [299, 124] width 72 height 11
checkbox input "true"
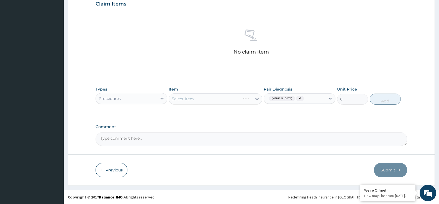
click at [246, 120] on div "PA Code / Prescription Code Enter Code(Secondary Care Only) Encounter Date 20-0…" at bounding box center [250, 2] width 311 height 288
click at [260, 99] on div at bounding box center [257, 99] width 10 height 10
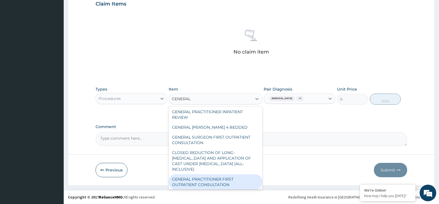
scroll to position [0, 0]
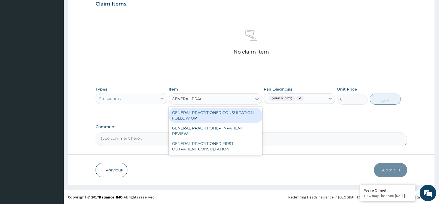
type input "GENERAL PRACT"
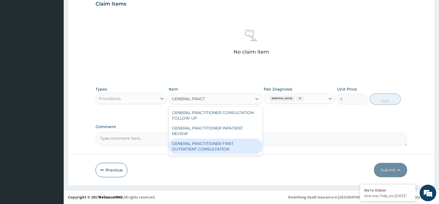
click at [220, 153] on div "GENERAL PRACTITIONER FIRST OUTPATIENT CONSULTATION" at bounding box center [215, 146] width 93 height 15
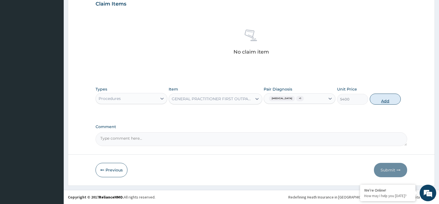
click at [380, 104] on button "Add" at bounding box center [384, 99] width 31 height 11
type input "0"
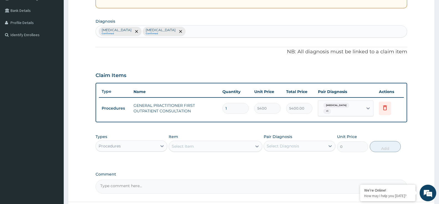
scroll to position [168, 0]
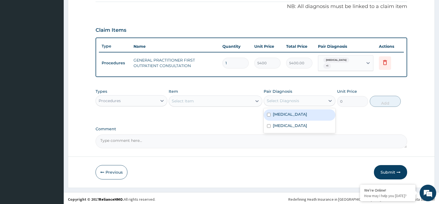
click at [306, 97] on div "Select Diagnosis" at bounding box center [294, 101] width 61 height 9
click at [304, 114] on div "Malaria" at bounding box center [299, 115] width 72 height 11
checkbox input "true"
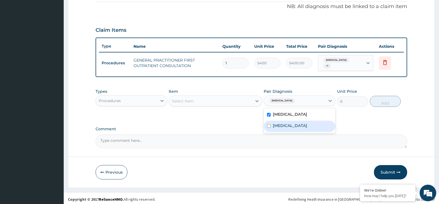
click at [297, 123] on label "Upper respiratory infection" at bounding box center [290, 126] width 34 height 6
checkbox input "true"
click at [222, 103] on div "Select Item" at bounding box center [210, 101] width 83 height 9
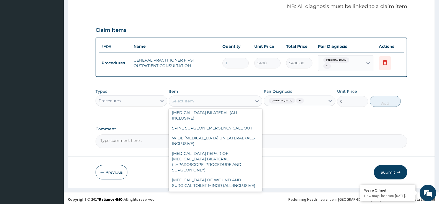
scroll to position [0, 0]
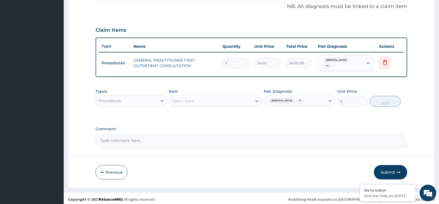
click at [247, 103] on div "Select Item" at bounding box center [210, 101] width 83 height 9
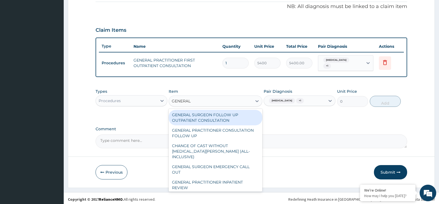
type input "GENERAL"
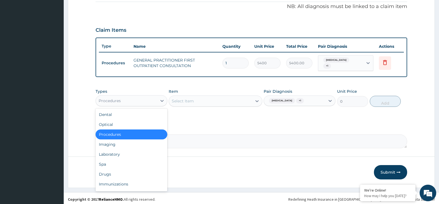
click at [119, 97] on div "Procedures" at bounding box center [126, 101] width 61 height 9
click at [123, 154] on div "Laboratory" at bounding box center [131, 155] width 72 height 10
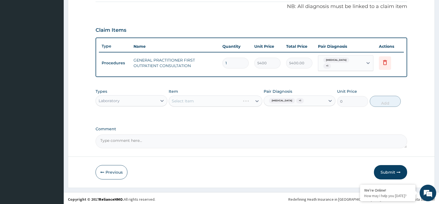
click at [312, 105] on div "Types option Laboratory, selected. Select is focused ,type to refine list, pres…" at bounding box center [250, 98] width 311 height 24
click at [263, 127] on label "Comment" at bounding box center [250, 129] width 311 height 5
click at [263, 135] on textarea "Comment" at bounding box center [250, 142] width 311 height 14
click at [259, 100] on icon at bounding box center [257, 102] width 6 height 6
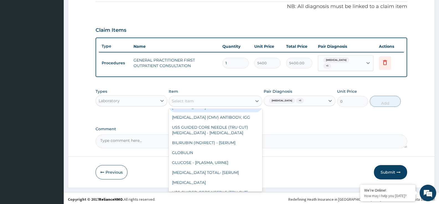
scroll to position [194, 0]
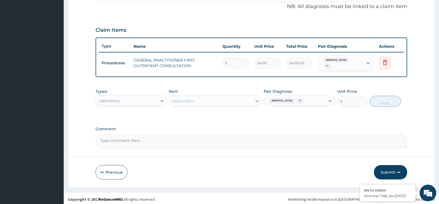
click at [196, 97] on div "Select Item" at bounding box center [210, 101] width 83 height 9
type input "MLARAI"
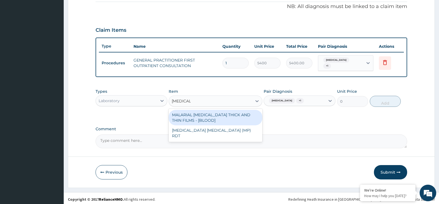
type input "MALARIA"
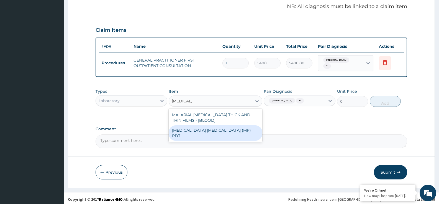
click at [219, 130] on div "MALARIA PARASITE (MP) RDT" at bounding box center [215, 133] width 93 height 15
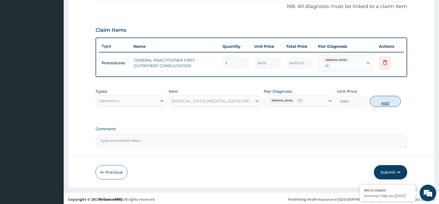
click at [382, 99] on button "Add" at bounding box center [384, 101] width 31 height 11
type input "0"
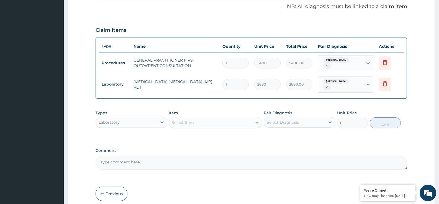
click at [250, 118] on div "Select Item" at bounding box center [210, 122] width 83 height 9
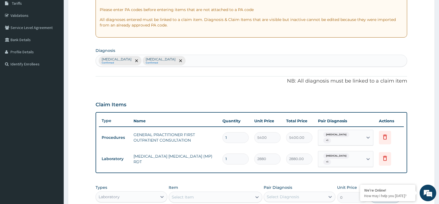
scroll to position [141, 0]
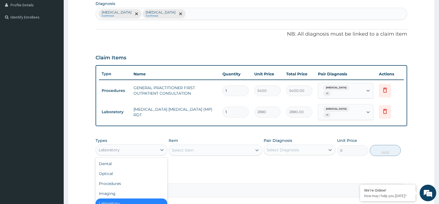
click at [146, 148] on div "Laboratory" at bounding box center [126, 150] width 61 height 9
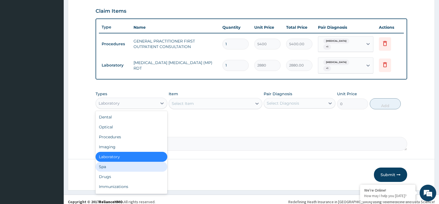
scroll to position [19, 0]
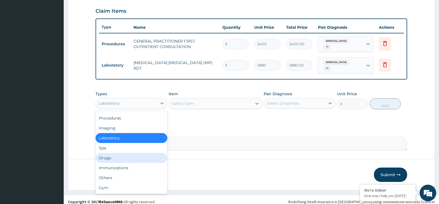
click at [136, 157] on div "Drugs" at bounding box center [131, 158] width 72 height 10
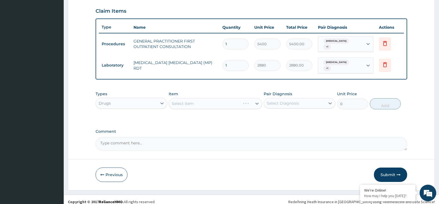
click at [309, 105] on div "Pair Diagnosis Select Diagnosis" at bounding box center [299, 100] width 72 height 18
click at [310, 102] on div "Select Diagnosis" at bounding box center [294, 103] width 61 height 9
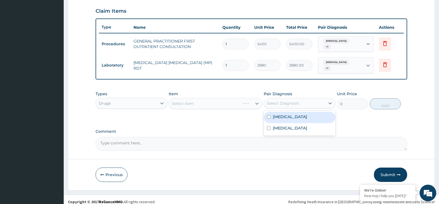
click at [307, 114] on div "Malaria" at bounding box center [299, 117] width 72 height 11
checkbox input "true"
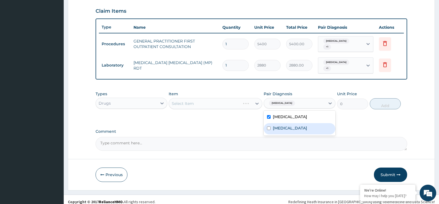
click at [302, 123] on div "Upper respiratory infection" at bounding box center [299, 128] width 72 height 11
checkbox input "true"
click at [318, 91] on div "Pair Diagnosis option Upper respiratory infection, selected. option Malaria sel…" at bounding box center [299, 100] width 72 height 18
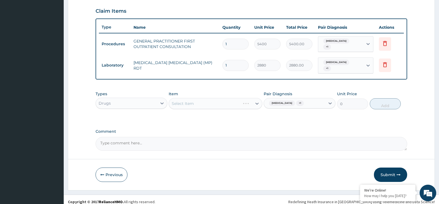
click at [208, 98] on div "Select Item" at bounding box center [215, 103] width 93 height 11
click at [255, 101] on div "Select Item" at bounding box center [215, 103] width 93 height 11
drag, startPoint x: 226, startPoint y: 100, endPoint x: 222, endPoint y: 99, distance: 3.2
click at [226, 100] on div "Select Item" at bounding box center [210, 103] width 83 height 9
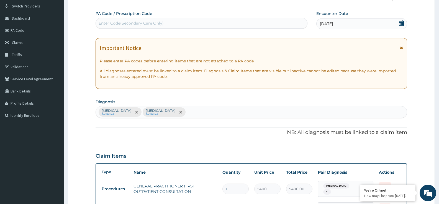
scroll to position [0, 0]
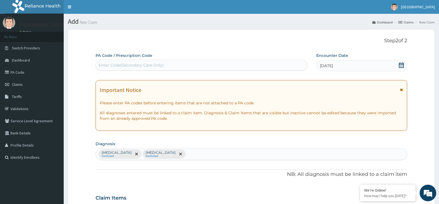
click at [209, 157] on div "Malaria Confirmed Upper respiratory infection Confirmed" at bounding box center [251, 155] width 311 height 12
type input "TINEA COR"
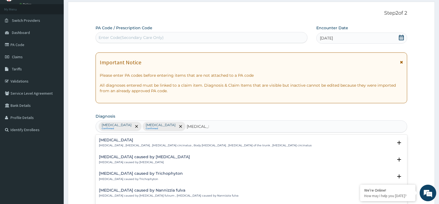
click at [156, 147] on p "Tinea corporis , Tinea circinata , Herpes circinatus , Body tinea , Dermatophyt…" at bounding box center [205, 146] width 213 height 4
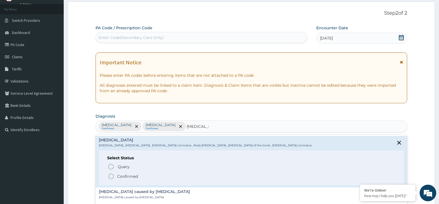
click at [116, 178] on span "Confirmed" at bounding box center [252, 176] width 288 height 7
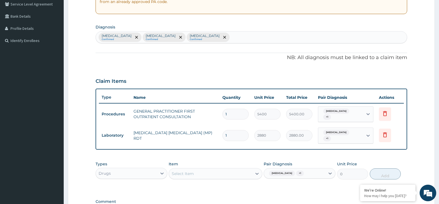
scroll to position [166, 0]
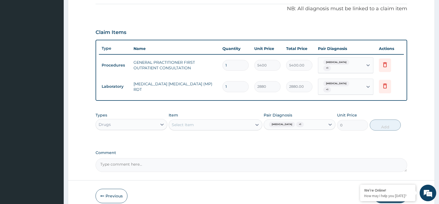
click at [226, 121] on div "Select Item" at bounding box center [210, 125] width 83 height 9
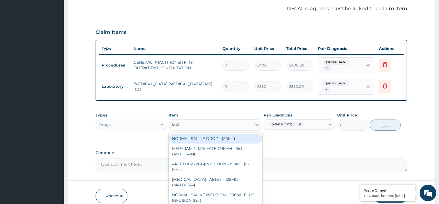
type input "MALA"
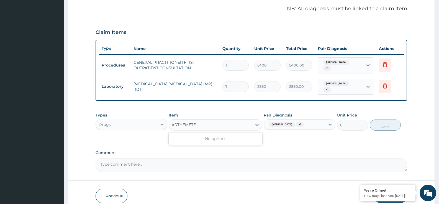
type input "ARTHEMETER"
type input "COAR"
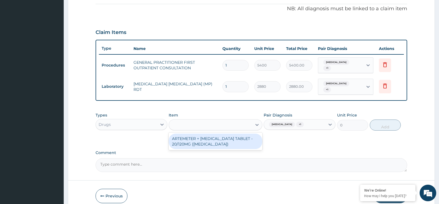
click at [218, 125] on div "COAR" at bounding box center [215, 125] width 93 height 11
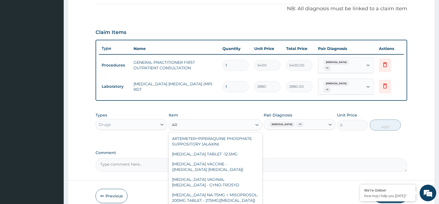
type input "A"
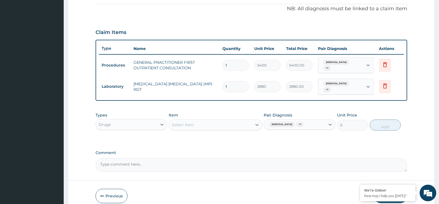
click at [263, 140] on div "PA Code / Prescription Code Enter Code(Secondary Care Only) Encounter Date 20-0…" at bounding box center [250, 30] width 311 height 286
click at [232, 121] on div "Select Item" at bounding box center [210, 125] width 83 height 9
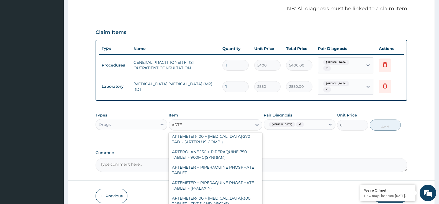
scroll to position [2, 0]
type input "ARTES"
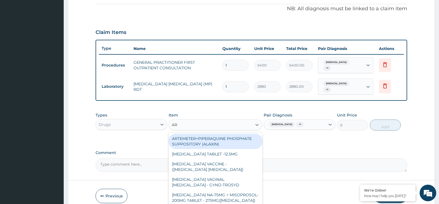
type input "A"
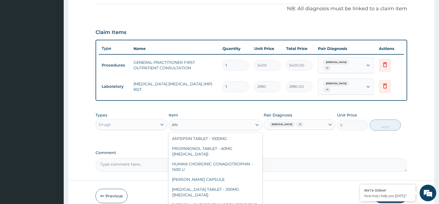
type input "A"
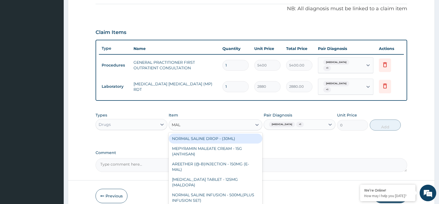
type input "MALA"
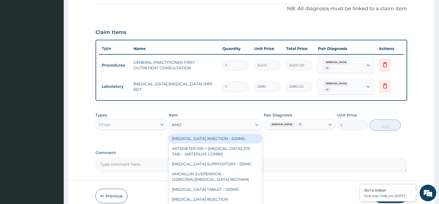
type input "AMOX"
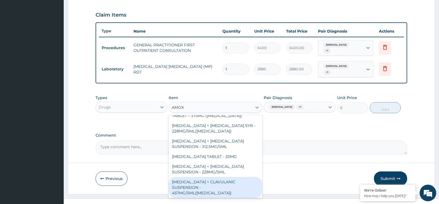
scroll to position [187, 0]
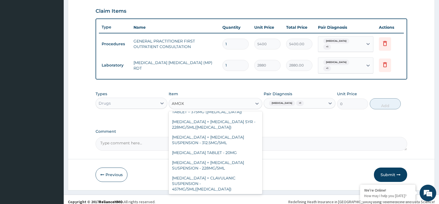
click at [241, 195] on div "AMOXICILLIN CAPSULE - 500MG" at bounding box center [215, 200] width 93 height 10
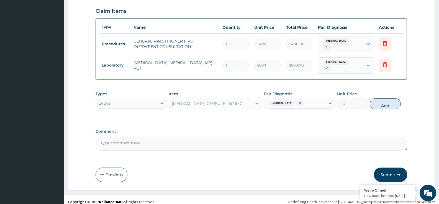
click at [241, 178] on form "Step 2 of 2 PA Code / Prescription Code Enter Code(Secondary Care Only) Encount…" at bounding box center [251, 16] width 367 height 349
click at [385, 101] on button "Add" at bounding box center [384, 104] width 31 height 11
type input "0"
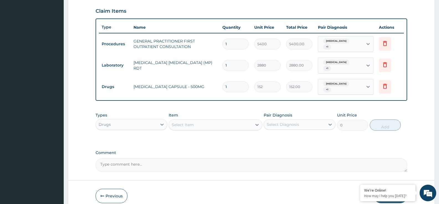
type input "10"
type input "1520.00"
type input "10"
click at [297, 100] on div "PA Code / Prescription Code Enter Code(Secondary Care Only) Encounter Date 20-0…" at bounding box center [250, 19] width 311 height 307
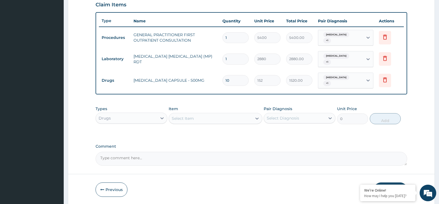
scroll to position [206, 0]
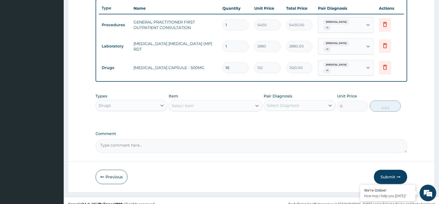
click at [207, 102] on div "Select Item" at bounding box center [210, 106] width 83 height 9
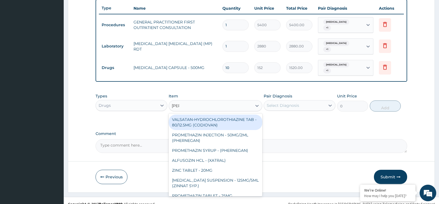
type input "ZINNA"
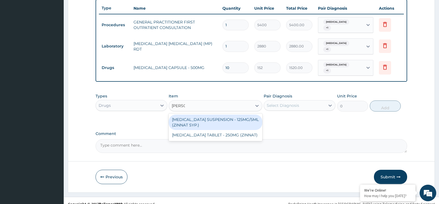
click at [212, 116] on div "CEFUROXIME SUSPENSION - 125MG/5ML (ZINNAT SYP.)" at bounding box center [215, 122] width 93 height 15
type input "19760"
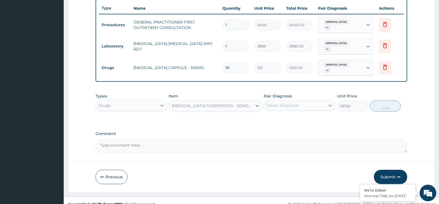
click at [239, 103] on div "CEFUROXIME SUSPENSION - 125MG/5ML (ZINNAT SYP.)" at bounding box center [212, 106] width 81 height 6
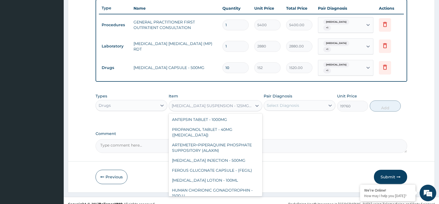
scroll to position [1575, 0]
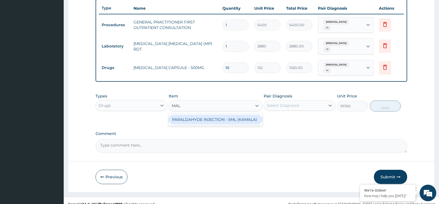
type input "MALA"
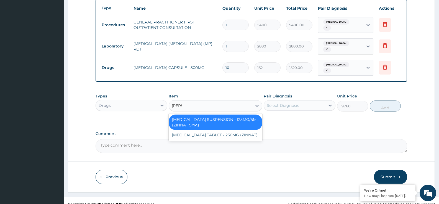
type input "ZINNA"
click at [234, 130] on div "CEFUROXIME TABLET - 250MG (ZINNAT)" at bounding box center [215, 135] width 93 height 10
type input "1520"
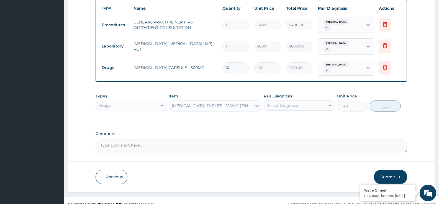
click at [316, 101] on div "Select Diagnosis" at bounding box center [294, 105] width 61 height 9
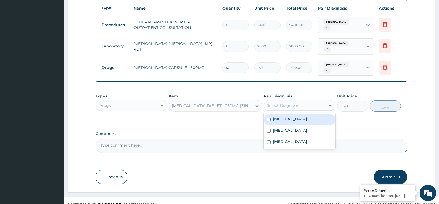
click at [248, 103] on div "CEFUROXIME TABLET - 250MG (ZINNAT)" at bounding box center [212, 106] width 81 height 6
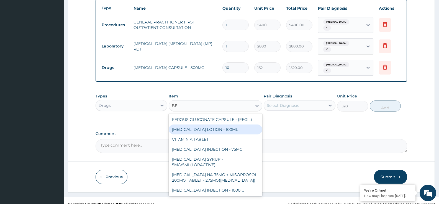
type input "B"
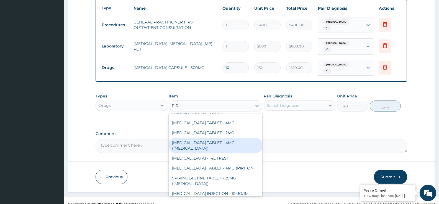
scroll to position [37, 0]
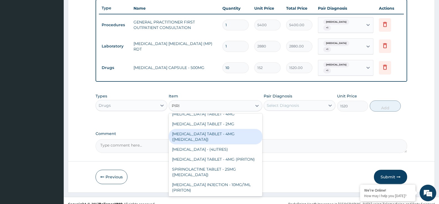
type input "PIRI"
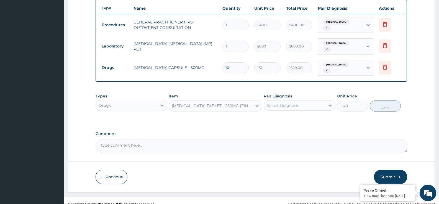
click at [207, 103] on div "CEFUROXIME TABLET - 250MG (ZINNAT)" at bounding box center [212, 106] width 81 height 6
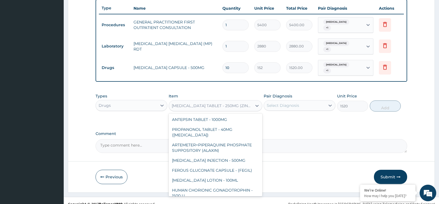
scroll to position [3906, 0]
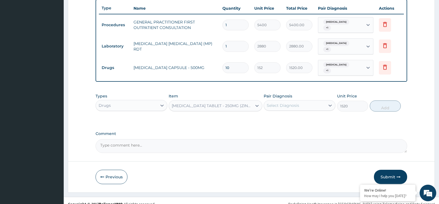
click at [251, 102] on div "CEFUROXIME TABLET - 250MG (ZINNAT)" at bounding box center [210, 106] width 83 height 9
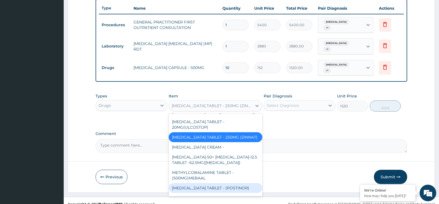
scroll to position [4017, 0]
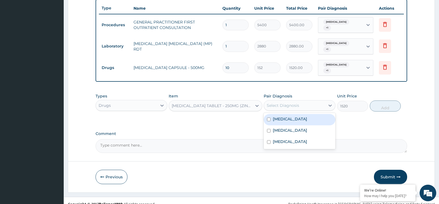
click at [308, 102] on div "Select Diagnosis" at bounding box center [294, 105] width 61 height 9
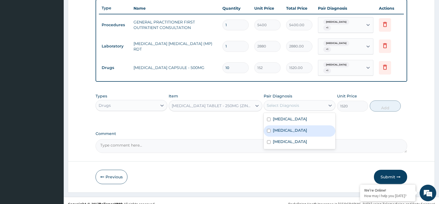
click at [307, 127] on div "Upper respiratory infection" at bounding box center [299, 131] width 72 height 11
checkbox input "true"
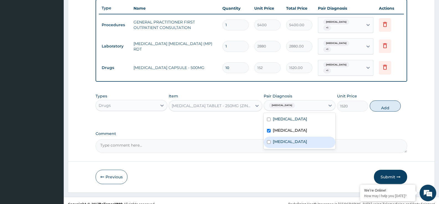
click at [302, 137] on div "Tinea corporis" at bounding box center [299, 142] width 72 height 11
checkbox input "true"
click at [298, 128] on label "Upper respiratory infection" at bounding box center [290, 131] width 34 height 6
checkbox input "false"
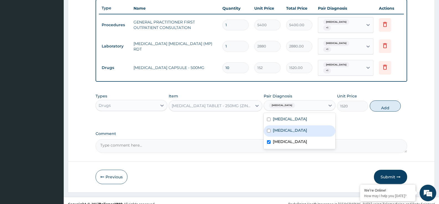
click at [223, 100] on div "CEFUROXIME TABLET - 250MG (ZINNAT)" at bounding box center [215, 105] width 93 height 11
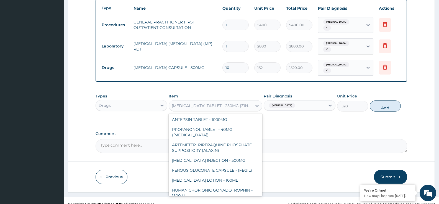
scroll to position [3906, 0]
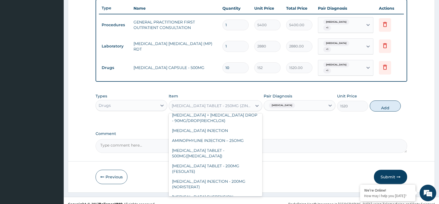
click at [225, 102] on div "CEFUROXIME TABLET - 250MG (ZINNAT)" at bounding box center [210, 106] width 83 height 9
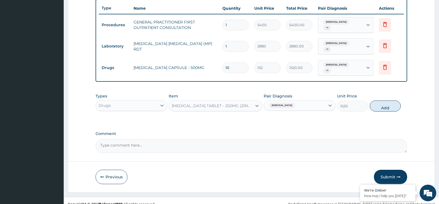
click at [225, 102] on div "CEFUROXIME TABLET - 250MG (ZINNAT)" at bounding box center [210, 106] width 83 height 9
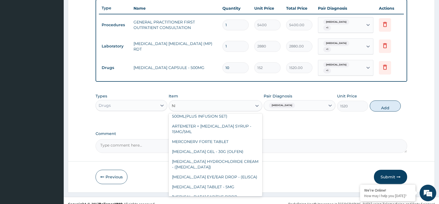
scroll to position [0, 0]
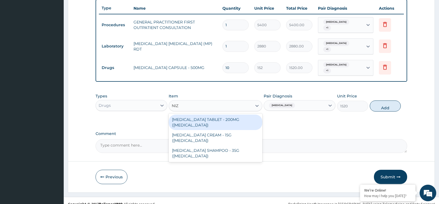
type input "NIZO"
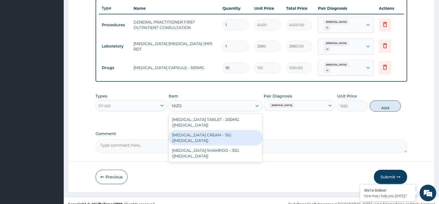
click at [235, 130] on div "KETOCONAZOLE CREAM - 15G (NIZORAL)" at bounding box center [215, 137] width 93 height 15
type input "7600"
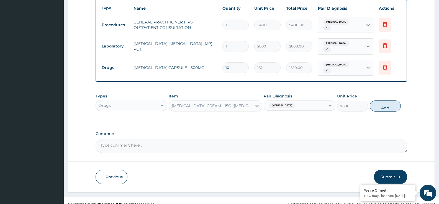
click at [245, 102] on div "KETOCONAZOLE CREAM - 15G (NIZORAL)" at bounding box center [210, 106] width 83 height 9
click at [253, 101] on div at bounding box center [257, 106] width 10 height 10
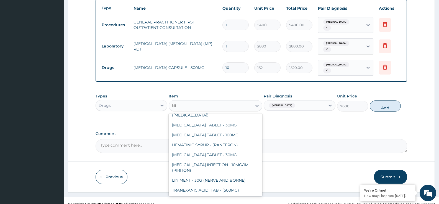
scroll to position [288, 0]
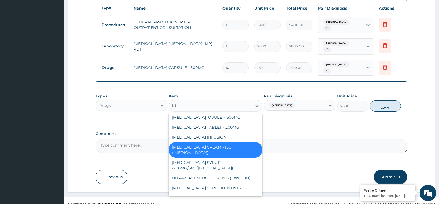
type input "NIZ"
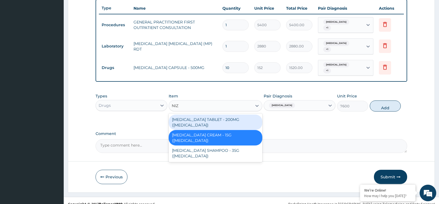
click at [248, 115] on div "KETOCONAZOLE TABLET - 200MG (NIZORAL)" at bounding box center [215, 122] width 93 height 15
type input "266"
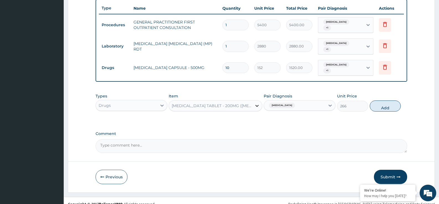
click at [253, 102] on div at bounding box center [257, 106] width 10 height 10
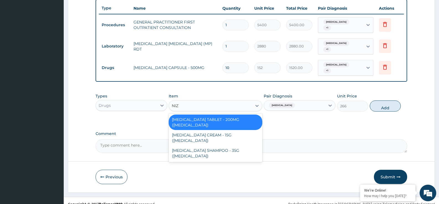
type input "NIZO"
click at [230, 116] on div "KETOCONAZOLE TABLET - 200MG (NIZORAL)" at bounding box center [215, 122] width 93 height 15
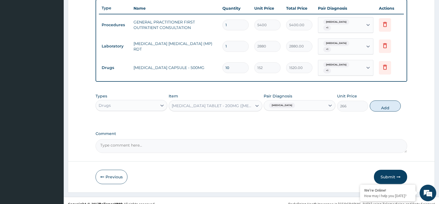
click at [323, 101] on div "Tinea corporis" at bounding box center [294, 105] width 61 height 9
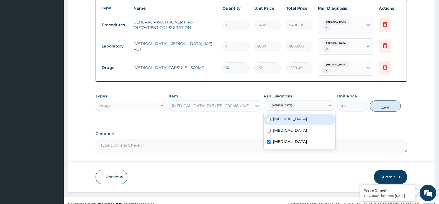
click at [252, 100] on div "KETOCONAZOLE TABLET - 200MG (NIZORAL)" at bounding box center [215, 105] width 93 height 11
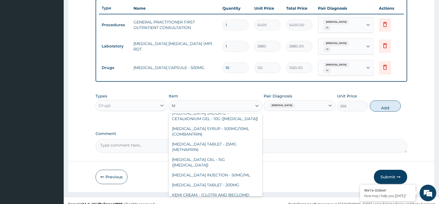
scroll to position [97, 0]
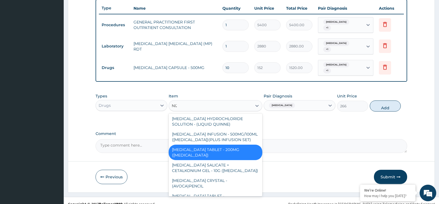
type input "NIZO"
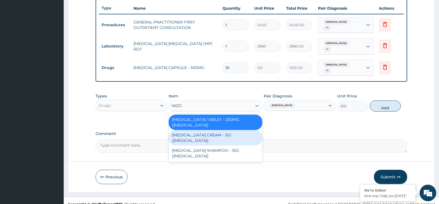
click at [248, 130] on div "KETOCONAZOLE CREAM - 15G (NIZORAL)" at bounding box center [215, 137] width 93 height 15
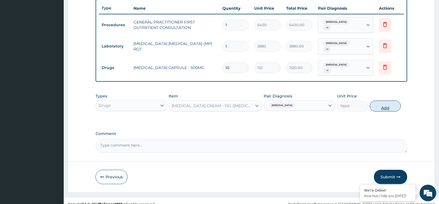
click at [382, 101] on button "Add" at bounding box center [384, 106] width 31 height 11
type input "0"
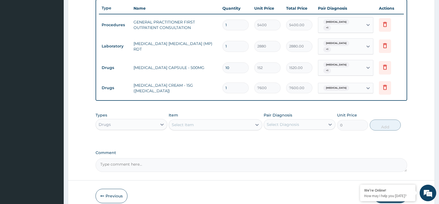
click at [298, 121] on div "Select Diagnosis" at bounding box center [294, 124] width 61 height 9
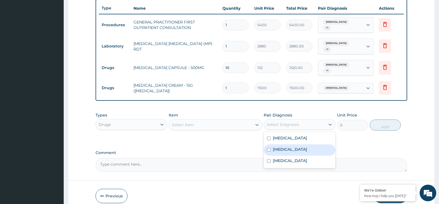
click at [302, 147] on label "Upper respiratory infection" at bounding box center [290, 150] width 34 height 6
checkbox input "true"
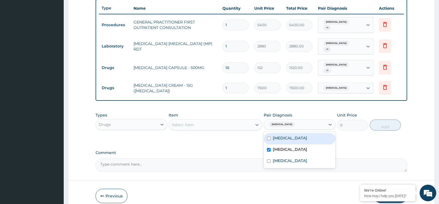
click at [240, 121] on div "Select Item" at bounding box center [210, 125] width 83 height 9
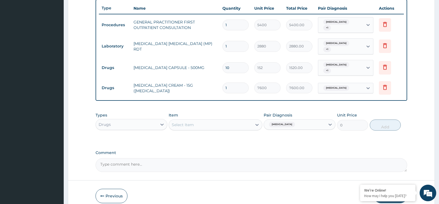
click at [240, 121] on div "Select Item" at bounding box center [210, 125] width 83 height 9
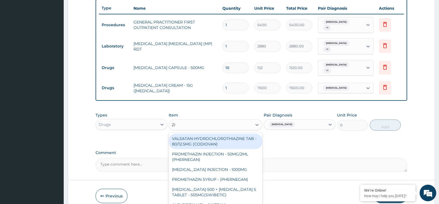
type input "ZI"
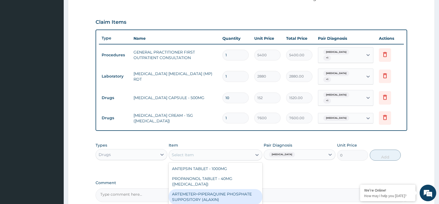
scroll to position [194, 0]
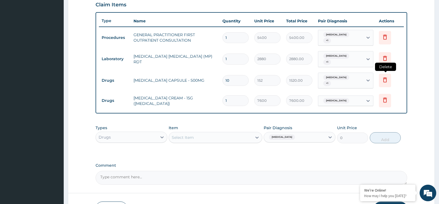
click at [387, 77] on icon at bounding box center [384, 80] width 7 height 7
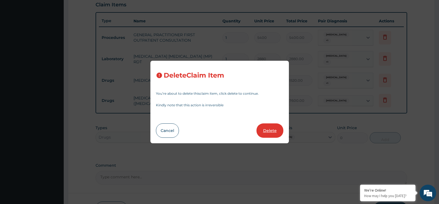
click at [267, 132] on button "Delete" at bounding box center [269, 131] width 27 height 14
type input "1"
type input "7600"
type input "7600.00"
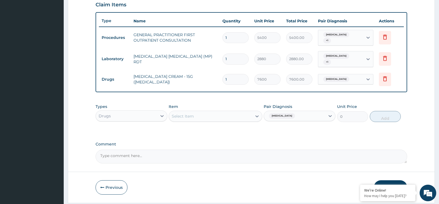
click at [207, 112] on div "Select Item" at bounding box center [210, 116] width 83 height 9
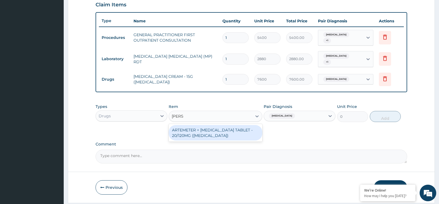
type input "COART"
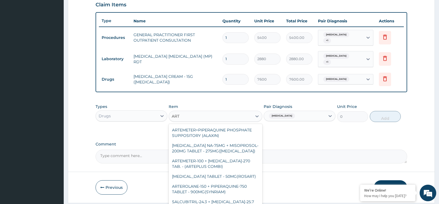
type input "ARTE"
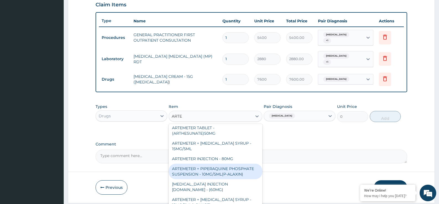
scroll to position [138, 0]
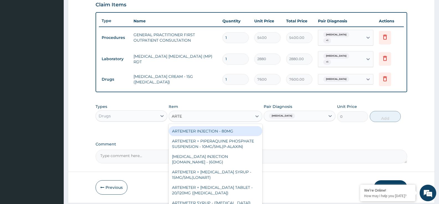
click at [236, 128] on div "ARTEMETER INJECTION - 80MG" at bounding box center [215, 131] width 93 height 10
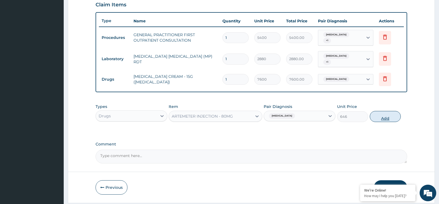
click at [379, 114] on button "Add" at bounding box center [384, 116] width 31 height 11
type input "0"
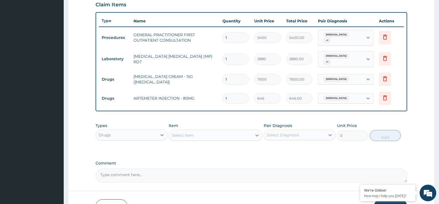
type input "0.00"
type input "3"
type input "1938.00"
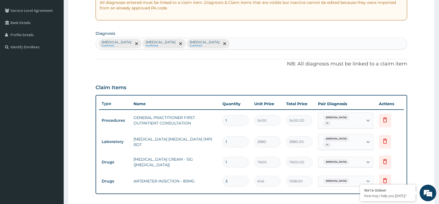
scroll to position [194, 0]
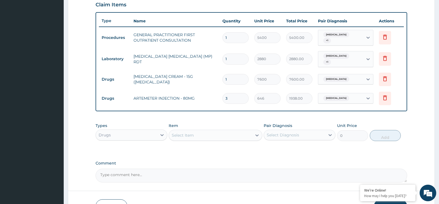
type input "3"
click at [229, 131] on div "Select Item" at bounding box center [210, 135] width 83 height 9
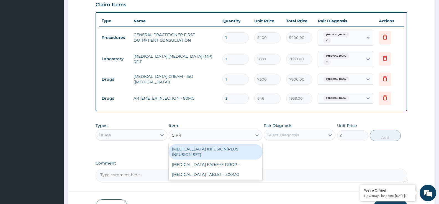
type input "CIPRO"
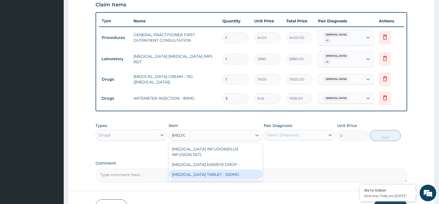
click at [234, 170] on div "CIPROFLOXACIN TABLET - 500MG" at bounding box center [215, 175] width 93 height 10
type input "266"
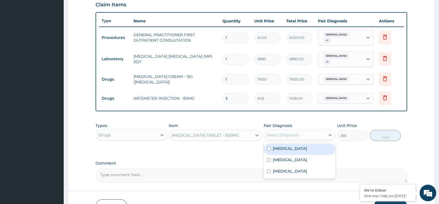
click at [311, 131] on div "Select Diagnosis" at bounding box center [294, 135] width 61 height 9
click at [297, 146] on div "Malaria" at bounding box center [299, 149] width 72 height 11
checkbox input "true"
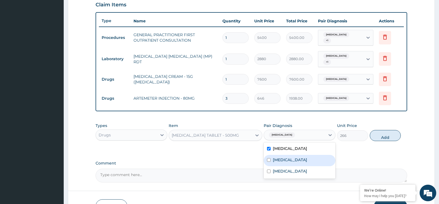
click at [297, 157] on label "Upper respiratory infection" at bounding box center [290, 160] width 34 height 6
checkbox input "true"
click at [294, 167] on div "Tinea corporis" at bounding box center [299, 172] width 72 height 11
checkbox input "true"
click at [387, 132] on button "Add" at bounding box center [384, 135] width 31 height 11
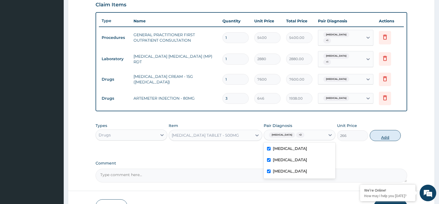
type input "0"
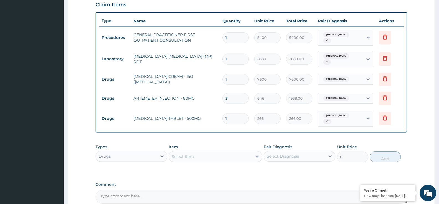
type input "10"
type input "2660.00"
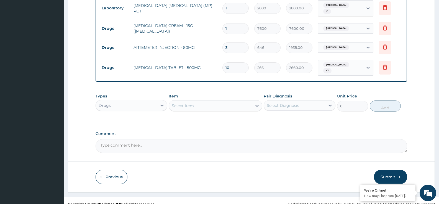
type input "10"
click at [385, 170] on button "Submit" at bounding box center [390, 177] width 33 height 14
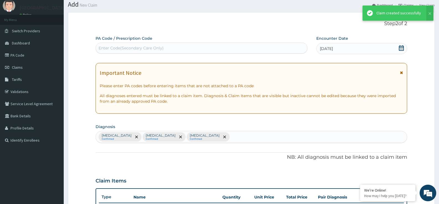
scroll to position [245, 0]
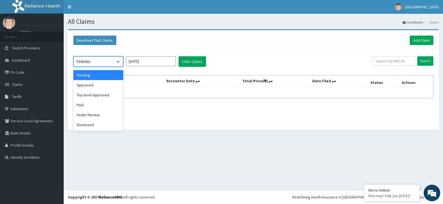
click at [101, 62] on div "PENDING" at bounding box center [93, 61] width 38 height 9
click at [99, 83] on div "Approved" at bounding box center [98, 85] width 50 height 10
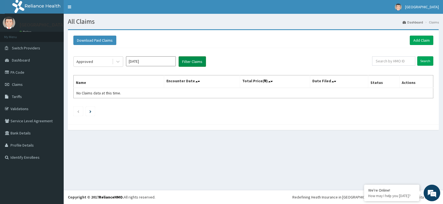
click at [193, 63] on button "Filter Claims" at bounding box center [191, 61] width 27 height 11
click at [192, 59] on button "Filter Claims" at bounding box center [191, 61] width 27 height 11
click at [116, 64] on icon at bounding box center [118, 62] width 6 height 6
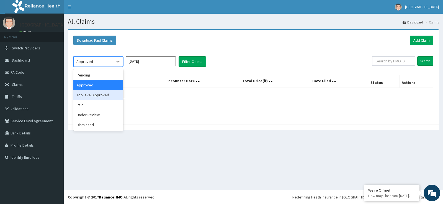
click at [100, 97] on div "Top level Approved" at bounding box center [98, 95] width 50 height 10
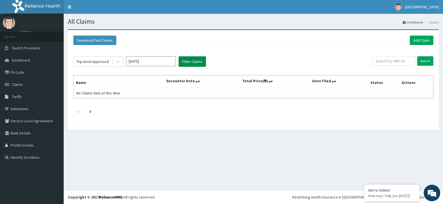
click at [193, 65] on button "Filter Claims" at bounding box center [191, 61] width 27 height 11
click at [193, 62] on button "Filter Claims" at bounding box center [191, 61] width 27 height 11
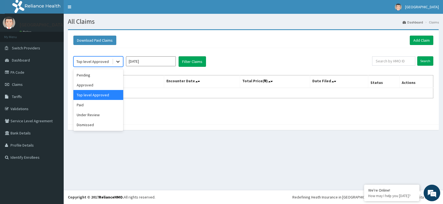
click at [120, 66] on div at bounding box center [118, 62] width 10 height 10
click at [108, 102] on div "Paid" at bounding box center [98, 105] width 50 height 10
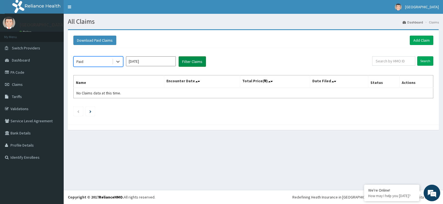
click at [193, 64] on button "Filter Claims" at bounding box center [191, 61] width 27 height 11
click at [161, 63] on input "[DATE]" at bounding box center [151, 61] width 50 height 10
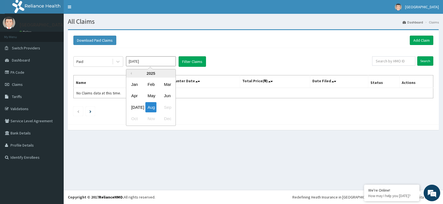
click at [161, 49] on div "Paid Aug 2025 Previous Year 2025 Jan Feb Mar Apr May Jun Jul Aug Sep Oct Nov De…" at bounding box center [253, 85] width 365 height 74
click at [107, 57] on div "Paid" at bounding box center [98, 61] width 50 height 11
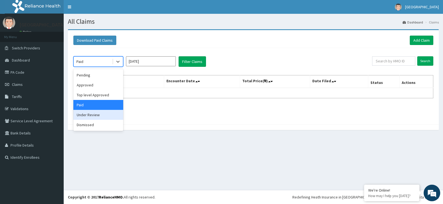
click at [103, 115] on div "Under Review" at bounding box center [98, 115] width 50 height 10
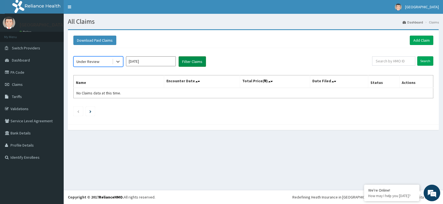
click at [194, 64] on button "Filter Claims" at bounding box center [191, 61] width 27 height 11
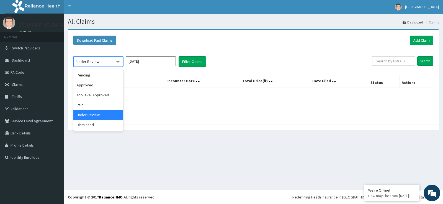
click at [117, 65] on div at bounding box center [118, 62] width 10 height 10
click at [103, 128] on div "Dismissed" at bounding box center [98, 125] width 50 height 10
click at [103, 128] on div at bounding box center [253, 128] width 371 height 6
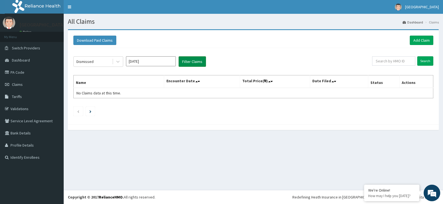
click at [189, 64] on button "Filter Claims" at bounding box center [191, 61] width 27 height 11
click at [419, 42] on link "Add Claim" at bounding box center [422, 40] width 24 height 9
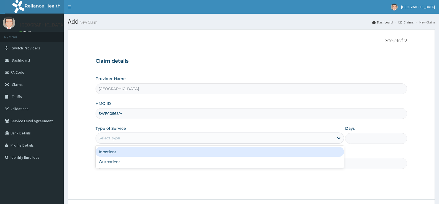
click at [118, 152] on div "Inpatient Outpatient" at bounding box center [219, 157] width 248 height 22
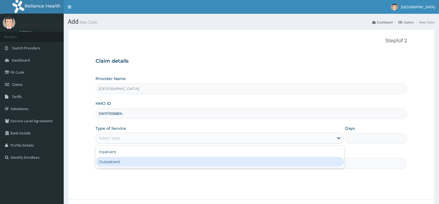
click at [123, 164] on div "Outpatient" at bounding box center [219, 162] width 248 height 10
type input "1"
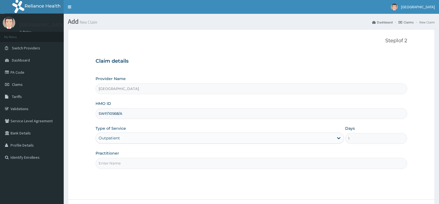
click at [128, 162] on input "Practitioner" at bounding box center [250, 163] width 311 height 11
type input "Dr [PERSON_NAME]"
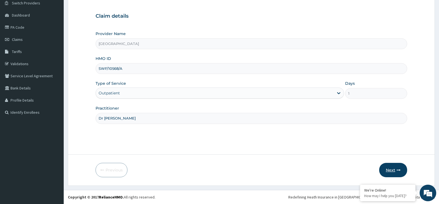
click at [389, 173] on button "Next" at bounding box center [393, 170] width 28 height 14
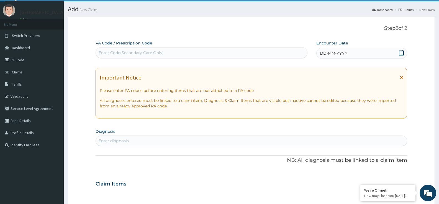
scroll to position [0, 0]
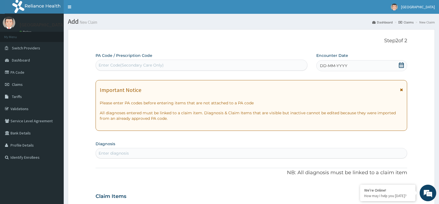
click at [402, 66] on icon at bounding box center [401, 66] width 6 height 6
click at [392, 68] on div "DD-MM-YYYY" at bounding box center [361, 65] width 91 height 11
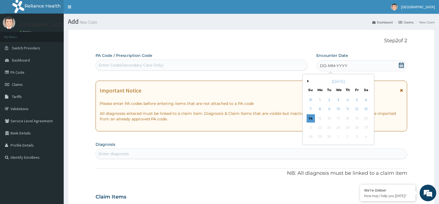
click at [308, 81] on div "[DATE]" at bounding box center [338, 82] width 67 height 6
click at [308, 82] on button "Previous Month" at bounding box center [306, 81] width 3 height 3
click at [348, 130] on div "21" at bounding box center [347, 128] width 8 height 8
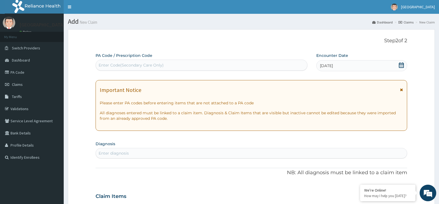
scroll to position [55, 0]
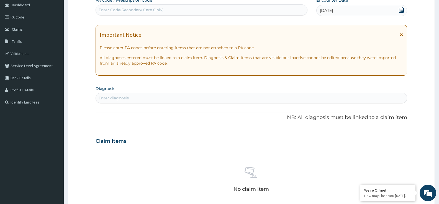
click at [208, 96] on div "Enter diagnosis" at bounding box center [251, 98] width 311 height 9
type input "MALARIA"
type input "URINARY TRACT INFECT"
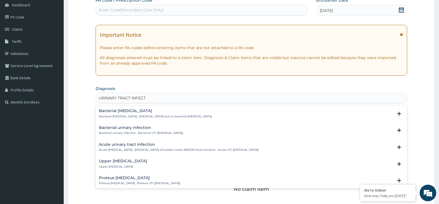
click at [170, 166] on div "Upper urinary tract infection Upper urinary tract infection" at bounding box center [251, 164] width 305 height 10
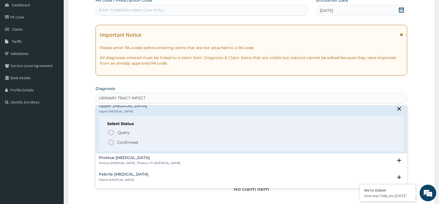
click at [129, 143] on p "Confirmed" at bounding box center [127, 143] width 21 height 6
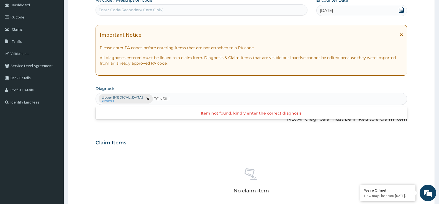
type input "TONSIL"
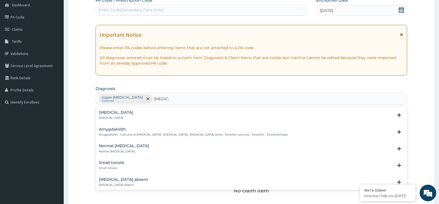
click at [131, 113] on div "Tonsillitis Tonsillitis" at bounding box center [251, 116] width 305 height 10
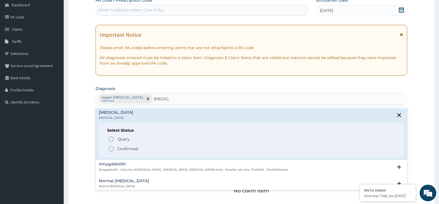
click at [116, 149] on span "Confirmed" at bounding box center [252, 149] width 288 height 7
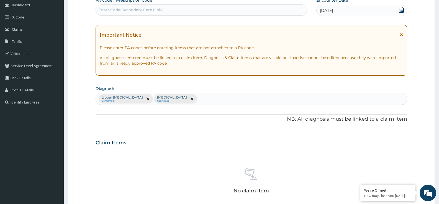
scroll to position [166, 0]
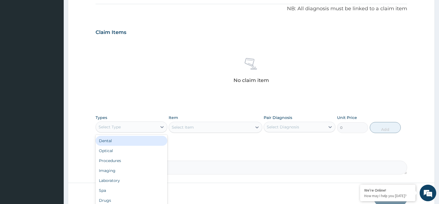
click at [154, 126] on div "Select Type" at bounding box center [126, 127] width 61 height 9
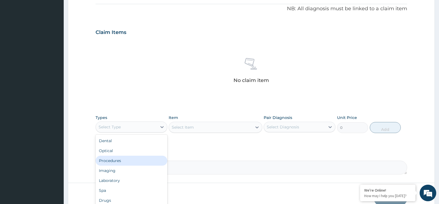
click at [131, 160] on div "Procedures" at bounding box center [131, 161] width 72 height 10
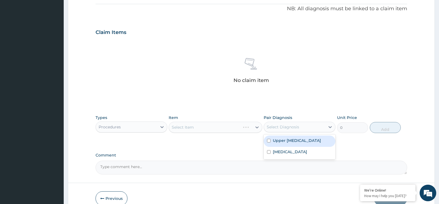
click at [297, 130] on div "Select Diagnosis" at bounding box center [282, 128] width 32 height 6
click at [291, 146] on div "Upper urinary tract infection" at bounding box center [299, 141] width 72 height 11
checkbox input "true"
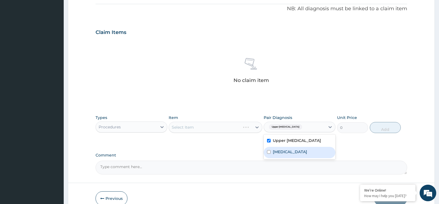
click at [289, 154] on label "Tonsillitis" at bounding box center [290, 152] width 34 height 6
checkbox input "true"
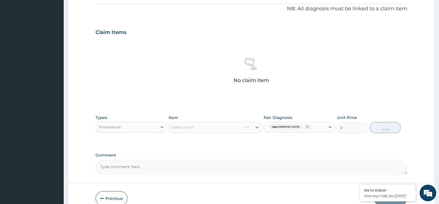
click at [349, 150] on div "PA Code / Prescription Code Enter Code(Secondary Care Only) Encounter Date 21-0…" at bounding box center [250, 31] width 311 height 288
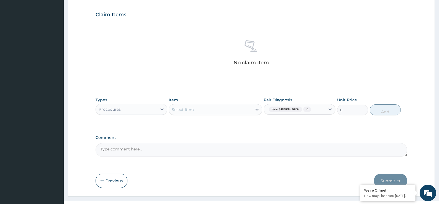
scroll to position [194, 0]
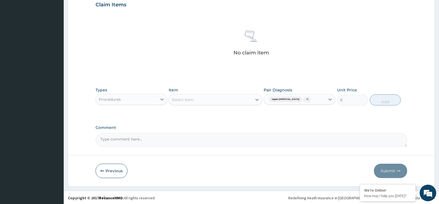
click at [232, 100] on div "Select Item" at bounding box center [210, 99] width 83 height 9
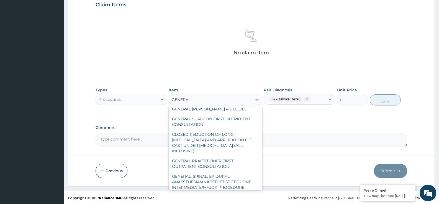
scroll to position [0, 0]
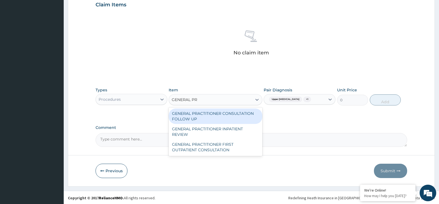
type input "GENERAL PRA"
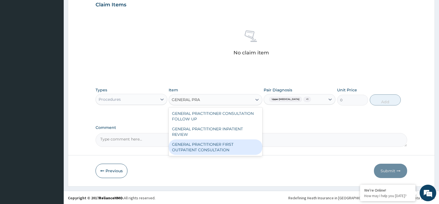
click at [222, 147] on div "GENERAL PRACTITIONER FIRST OUTPATIENT CONSULTATION" at bounding box center [215, 147] width 93 height 15
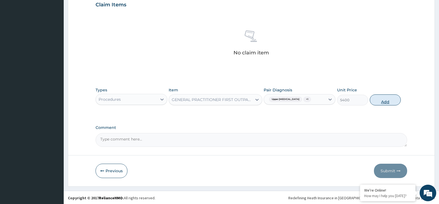
click at [385, 102] on button "Add" at bounding box center [384, 100] width 31 height 11
type input "0"
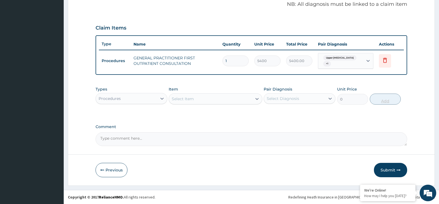
scroll to position [170, 0]
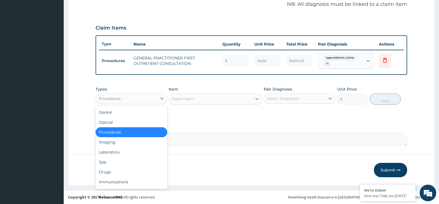
click at [148, 93] on div "Procedures" at bounding box center [131, 98] width 72 height 11
click at [131, 149] on div "Laboratory" at bounding box center [131, 152] width 72 height 10
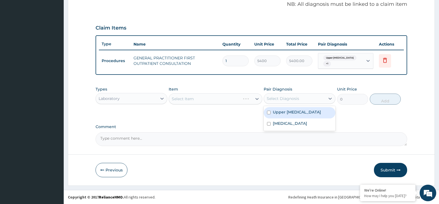
click at [311, 100] on div "Select Diagnosis" at bounding box center [294, 98] width 61 height 9
click at [307, 113] on label "Upper urinary tract infection" at bounding box center [297, 113] width 48 height 6
checkbox input "true"
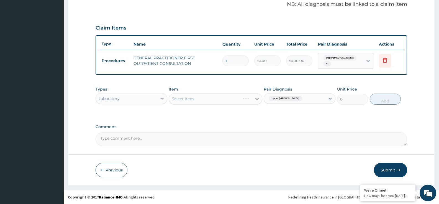
click at [248, 115] on div "Types Laboratory Item Select Item Pair Diagnosis Upper urinary tract infection …" at bounding box center [250, 100] width 311 height 32
click at [246, 98] on div "Select Item" at bounding box center [215, 99] width 93 height 11
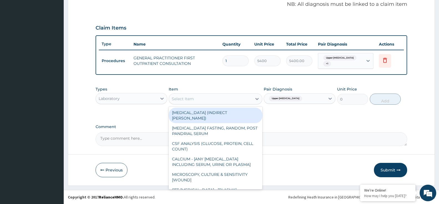
click at [250, 97] on div "Select Item" at bounding box center [210, 99] width 83 height 9
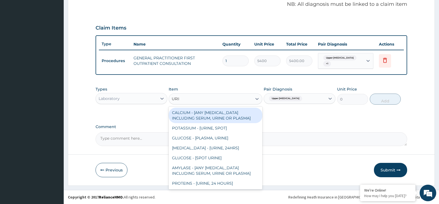
type input "URINA"
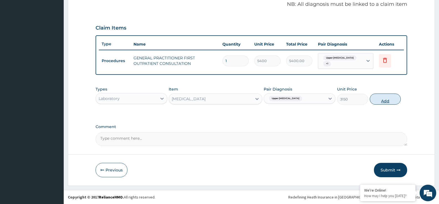
click at [379, 100] on button "Add" at bounding box center [384, 99] width 31 height 11
type input "0"
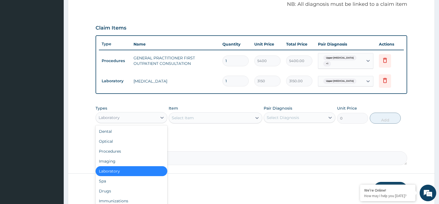
click at [145, 117] on div "Laboratory" at bounding box center [126, 117] width 61 height 9
click at [137, 193] on div "Drugs" at bounding box center [131, 192] width 72 height 10
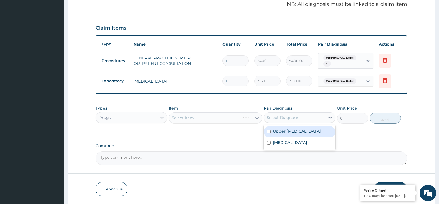
click at [305, 122] on div "Select Diagnosis" at bounding box center [294, 117] width 61 height 9
click at [293, 132] on label "Upper urinary tract infection" at bounding box center [297, 132] width 48 height 6
checkbox input "true"
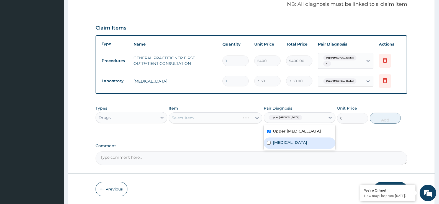
click at [287, 139] on div "Tonsillitis" at bounding box center [299, 143] width 72 height 11
checkbox input "true"
click at [209, 122] on div "Select Item" at bounding box center [215, 118] width 93 height 11
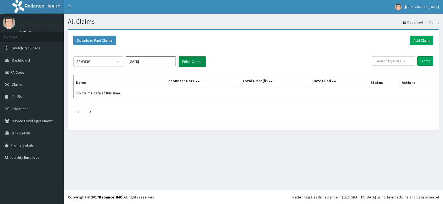
click at [188, 63] on button "Filter Claims" at bounding box center [191, 61] width 27 height 11
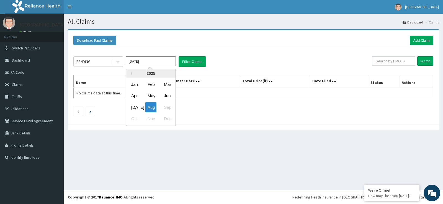
click at [164, 60] on input "[DATE]" at bounding box center [151, 61] width 50 height 10
click at [184, 60] on button "Filter Claims" at bounding box center [191, 61] width 27 height 11
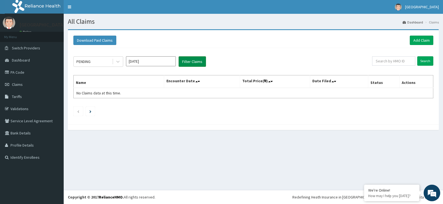
click at [184, 61] on button "Filter Claims" at bounding box center [191, 61] width 27 height 11
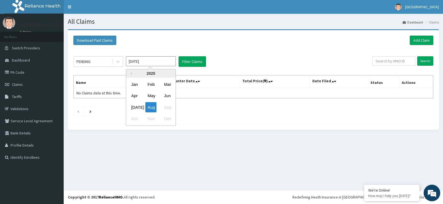
click at [160, 58] on input "[DATE]" at bounding box center [151, 61] width 50 height 10
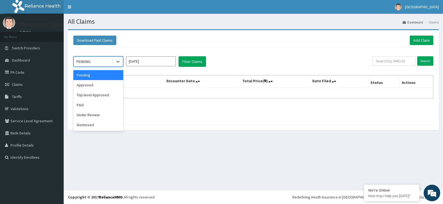
click at [112, 61] on div at bounding box center [117, 62] width 11 height 10
click at [108, 95] on div "Top level Approved" at bounding box center [98, 95] width 50 height 10
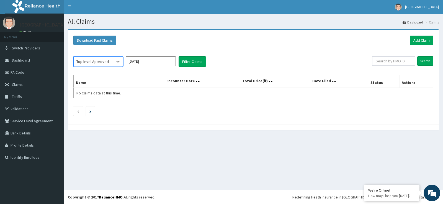
click at [191, 55] on div "option Top level Approved, selected. Select is focused ,type to refine list, pr…" at bounding box center [253, 85] width 365 height 74
click at [192, 60] on button "Filter Claims" at bounding box center [191, 61] width 27 height 11
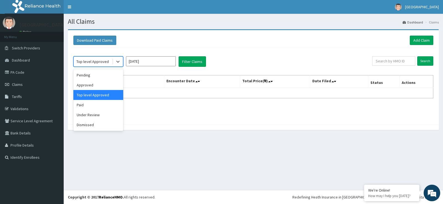
click at [111, 60] on div "Top level Approved" at bounding box center [93, 61] width 38 height 9
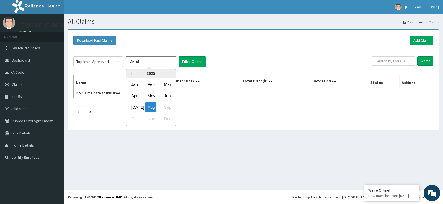
click at [153, 66] on input "[DATE]" at bounding box center [151, 61] width 50 height 10
click at [137, 108] on div "[DATE]" at bounding box center [134, 107] width 11 height 10
click at [104, 66] on div "Top level Approved" at bounding box center [98, 61] width 50 height 11
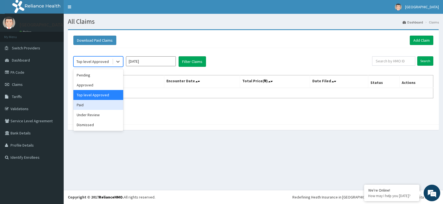
click at [93, 101] on div "Paid" at bounding box center [98, 105] width 50 height 10
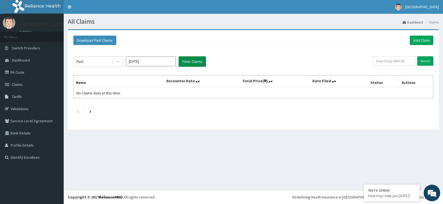
click at [182, 65] on button "Filter Claims" at bounding box center [191, 61] width 27 height 11
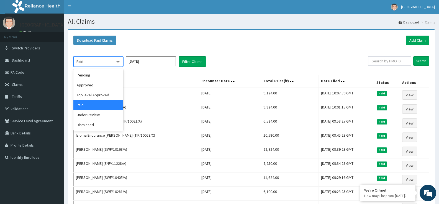
click at [117, 64] on icon at bounding box center [118, 62] width 6 height 6
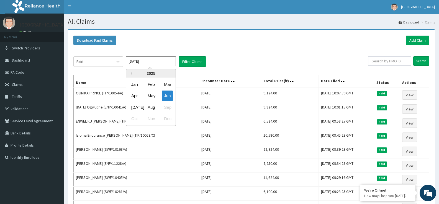
click at [165, 64] on input "Jun 2025" at bounding box center [151, 61] width 50 height 10
click at [170, 61] on input "Jun 2025" at bounding box center [151, 61] width 50 height 10
click at [152, 108] on div "Aug" at bounding box center [150, 107] width 11 height 10
click at [108, 63] on div "Paid" at bounding box center [93, 61] width 38 height 9
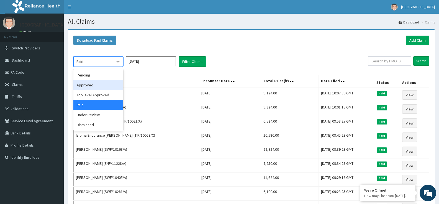
click at [105, 85] on div "Approved" at bounding box center [98, 85] width 50 height 10
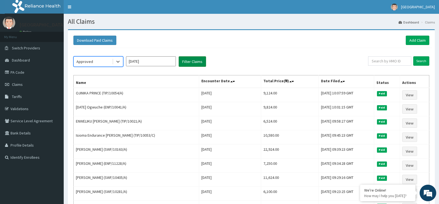
click at [198, 59] on button "Filter Claims" at bounding box center [191, 61] width 27 height 11
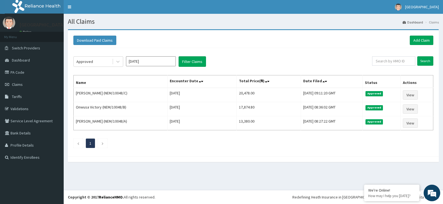
click at [168, 58] on input "Jul 2025" at bounding box center [151, 61] width 50 height 10
click at [154, 109] on div "Aug" at bounding box center [150, 107] width 11 height 10
click at [163, 63] on input "Jul 2025" at bounding box center [151, 61] width 50 height 10
click at [152, 105] on div "Aug" at bounding box center [150, 107] width 11 height 10
click at [170, 60] on input "Jul 2025" at bounding box center [151, 61] width 50 height 10
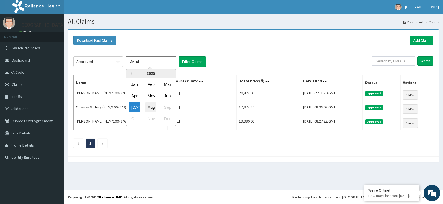
click at [155, 103] on div "Aug" at bounding box center [150, 107] width 11 height 10
click at [172, 65] on input "Jul 2025" at bounding box center [151, 61] width 50 height 10
click at [169, 97] on div "Jun" at bounding box center [167, 96] width 11 height 10
click at [162, 66] on input "May 2025" at bounding box center [151, 61] width 50 height 10
click at [153, 108] on div "Aug" at bounding box center [150, 107] width 11 height 10
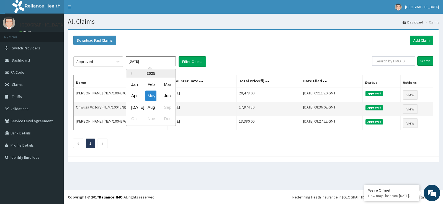
type input "Jul 2025"
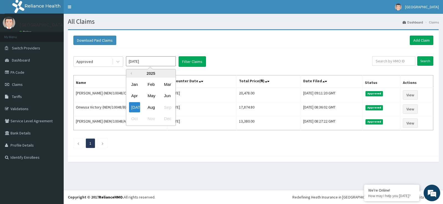
click at [158, 66] on input "Jul 2025" at bounding box center [151, 61] width 50 height 10
click at [120, 64] on icon at bounding box center [118, 62] width 6 height 6
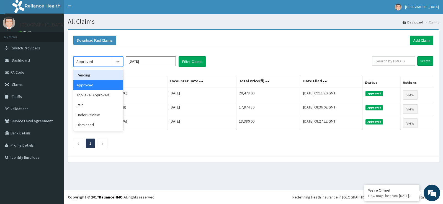
click at [112, 75] on div "Pending" at bounding box center [98, 75] width 50 height 10
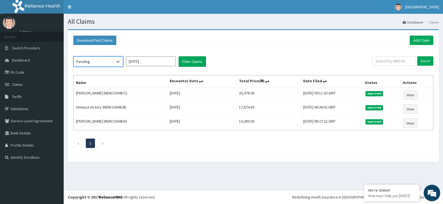
click at [157, 59] on input "Jul 2025" at bounding box center [151, 61] width 50 height 10
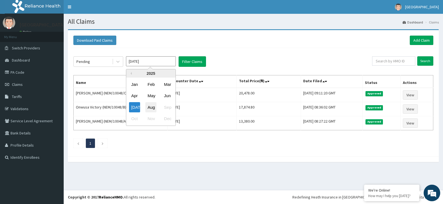
click at [151, 102] on div "Aug" at bounding box center [150, 107] width 11 height 10
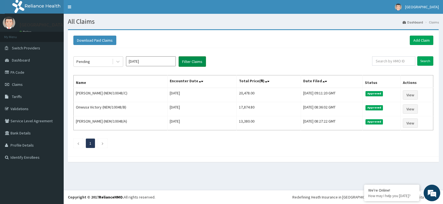
click at [188, 60] on button "Filter Claims" at bounding box center [191, 61] width 27 height 11
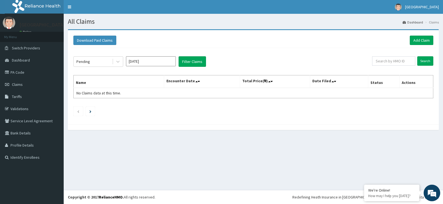
click at [299, 61] on div "Pending Jul 2025 Filter Claims" at bounding box center [222, 61] width 299 height 11
click at [145, 58] on input "Jul 2025" at bounding box center [151, 61] width 50 height 10
click at [153, 107] on div "Aug" at bounding box center [150, 107] width 11 height 10
click at [107, 57] on div "Pending" at bounding box center [98, 61] width 50 height 11
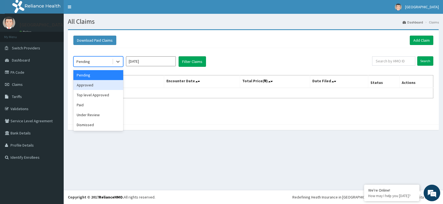
click at [158, 62] on input "Jul 2025" at bounding box center [151, 61] width 50 height 10
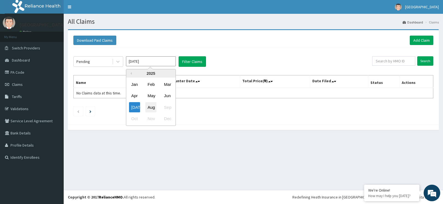
click at [151, 107] on div "Aug" at bounding box center [150, 107] width 11 height 10
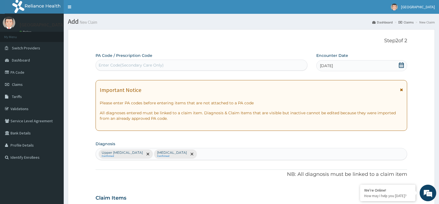
click at [400, 89] on icon at bounding box center [401, 90] width 3 height 4
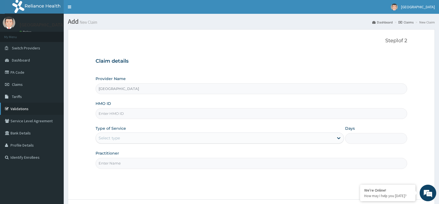
click at [29, 104] on link "Validations" at bounding box center [32, 109] width 64 height 12
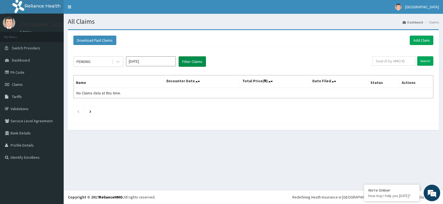
click at [199, 63] on button "Filter Claims" at bounding box center [191, 61] width 27 height 11
click at [134, 61] on input "[DATE]" at bounding box center [151, 61] width 50 height 10
click at [192, 59] on button "Filter Claims" at bounding box center [191, 61] width 27 height 11
click at [188, 63] on button "Filter Claims" at bounding box center [191, 61] width 27 height 11
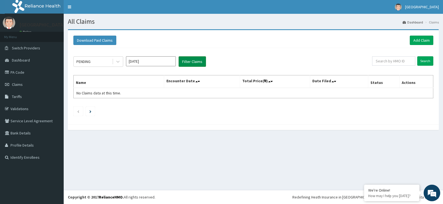
click at [190, 63] on button "Filter Claims" at bounding box center [191, 61] width 27 height 11
click at [168, 62] on input "[DATE]" at bounding box center [151, 61] width 50 height 10
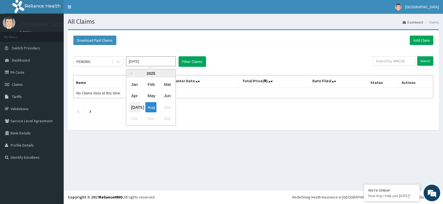
click at [135, 112] on div "[DATE]" at bounding box center [134, 107] width 11 height 10
click at [170, 62] on input "Jun 2025" at bounding box center [151, 61] width 50 height 10
click at [152, 107] on div "Aug" at bounding box center [150, 107] width 11 height 10
type input "[DATE]"
click at [116, 65] on div at bounding box center [118, 62] width 10 height 10
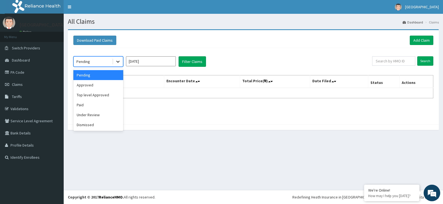
click at [116, 61] on icon at bounding box center [118, 62] width 6 height 6
click at [154, 58] on input "[DATE]" at bounding box center [151, 61] width 50 height 10
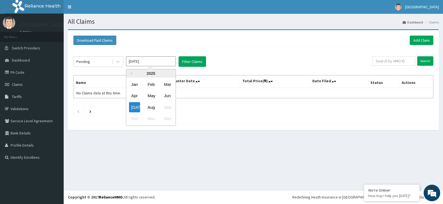
click at [133, 63] on input "[DATE]" at bounding box center [151, 61] width 50 height 10
type input "[DATE]"
click at [199, 61] on button "Filter Claims" at bounding box center [191, 61] width 27 height 11
click at [165, 59] on input "[DATE]" at bounding box center [151, 61] width 50 height 10
click at [37, 79] on link "Claims" at bounding box center [32, 85] width 64 height 12
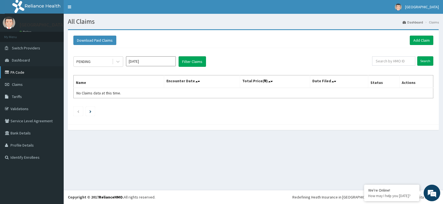
click at [36, 76] on link "PA Code" at bounding box center [32, 72] width 64 height 12
click at [166, 59] on input "[DATE]" at bounding box center [151, 61] width 50 height 10
click at [105, 64] on div "PENDING" at bounding box center [93, 61] width 38 height 9
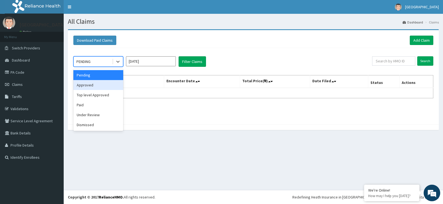
click at [103, 89] on div "Approved" at bounding box center [98, 85] width 50 height 10
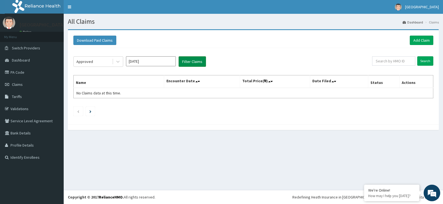
click at [204, 62] on button "Filter Claims" at bounding box center [191, 61] width 27 height 11
click at [203, 62] on button "Filter Claims" at bounding box center [191, 61] width 27 height 11
click at [110, 66] on div "Approved" at bounding box center [93, 61] width 38 height 9
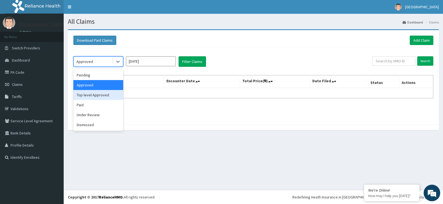
click at [110, 100] on div "Top level Approved" at bounding box center [98, 95] width 50 height 10
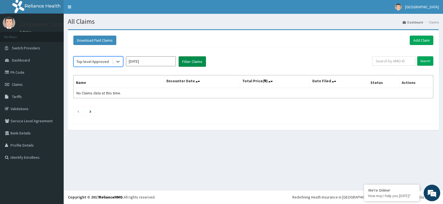
click at [191, 66] on button "Filter Claims" at bounding box center [191, 61] width 27 height 11
click at [436, 195] on em at bounding box center [431, 193] width 15 height 15
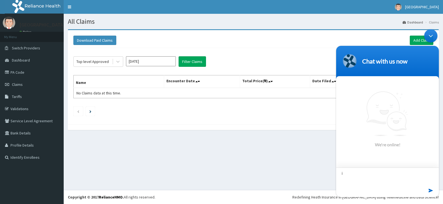
type textarea "i"
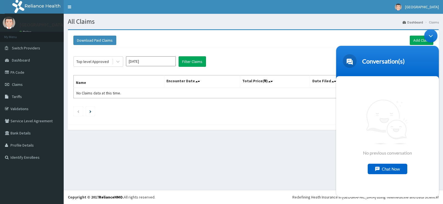
click at [393, 170] on div "Chat Now" at bounding box center [387, 169] width 40 height 11
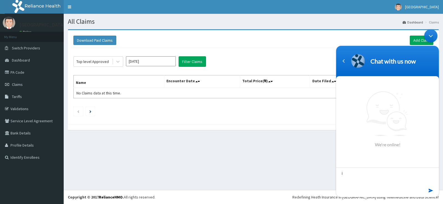
type textarea "i"
type textarea "I cannot locate the status of my claims, why?"
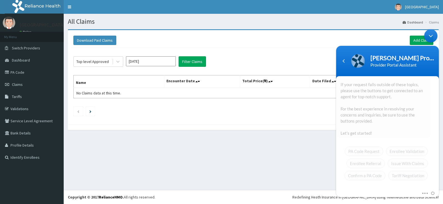
scroll to position [86, 0]
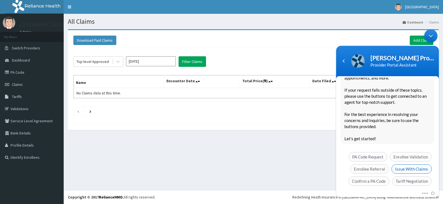
click at [406, 165] on span "Issue With Claims" at bounding box center [411, 168] width 40 height 9
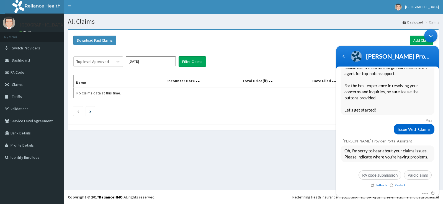
scroll to position [99, 0]
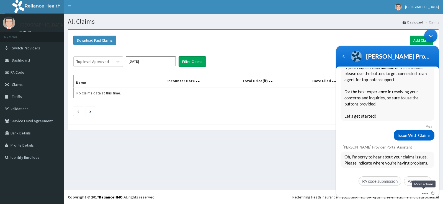
click at [423, 193] on span at bounding box center [423, 192] width 4 height 5
click at [431, 169] on div "Oh, I'm sorry to hear about your claims issues. Please indicate where you're ha…" at bounding box center [387, 170] width 103 height 37
click at [294, 61] on div "Top level Approved [DATE] Filter Claims" at bounding box center [222, 61] width 299 height 11
click at [196, 59] on button "Filter Claims" at bounding box center [191, 61] width 27 height 11
click at [432, 193] on span at bounding box center [431, 192] width 6 height 5
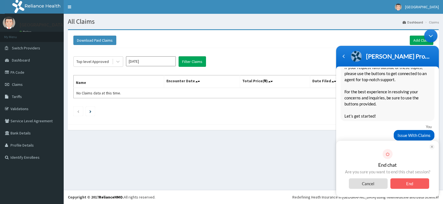
click at [412, 185] on span "End" at bounding box center [409, 183] width 39 height 11
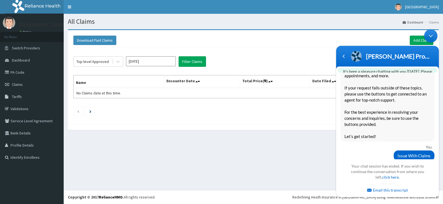
scroll to position [159, 0]
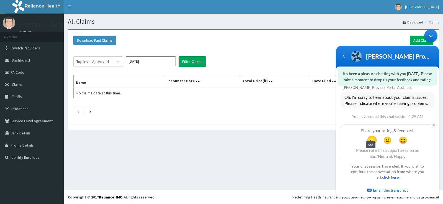
click at [370, 135] on span "😞" at bounding box center [371, 140] width 11 height 11
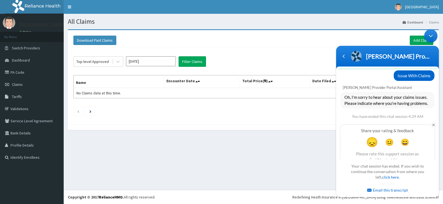
scroll to position [203, 0]
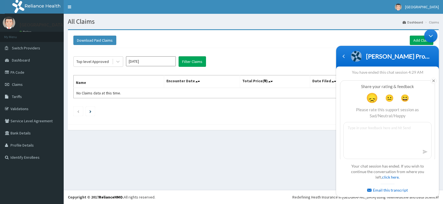
click at [429, 39] on div "Minimize live chat window" at bounding box center [430, 35] width 13 height 13
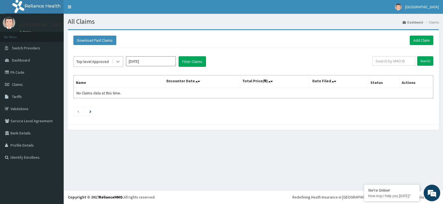
click at [122, 61] on div at bounding box center [118, 62] width 10 height 10
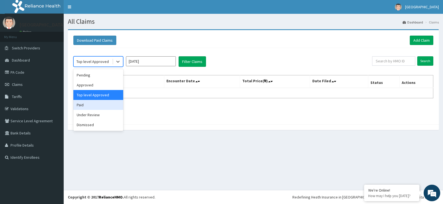
click at [107, 104] on div "Paid" at bounding box center [98, 105] width 50 height 10
click at [107, 104] on div "option Top level Approved, selected. option Paid focused, 4 of 6. 6 results ava…" at bounding box center [253, 85] width 365 height 74
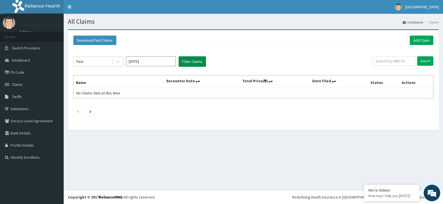
click at [195, 59] on button "Filter Claims" at bounding box center [191, 61] width 27 height 11
click at [190, 63] on button "Filter Claims" at bounding box center [191, 61] width 27 height 11
click at [190, 62] on button "Filter Claims" at bounding box center [191, 61] width 27 height 11
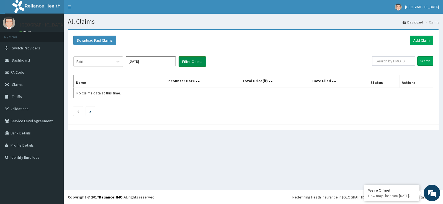
click at [190, 62] on button "Filter Claims" at bounding box center [191, 61] width 27 height 11
click at [117, 60] on icon at bounding box center [118, 62] width 6 height 6
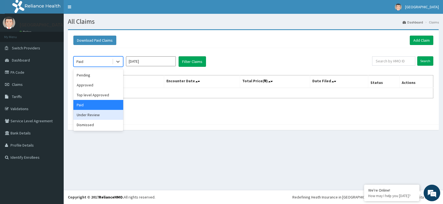
click at [91, 112] on div "Under Review" at bounding box center [98, 115] width 50 height 10
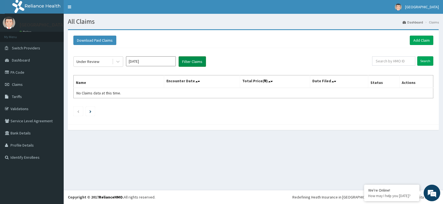
click at [183, 59] on button "Filter Claims" at bounding box center [191, 61] width 27 height 11
click at [184, 59] on button "Filter Claims" at bounding box center [191, 61] width 27 height 11
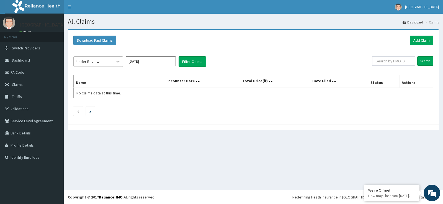
click at [113, 63] on div at bounding box center [118, 62] width 10 height 10
click at [110, 64] on div "Under Review" at bounding box center [93, 61] width 38 height 9
click at [117, 62] on icon at bounding box center [117, 62] width 3 height 2
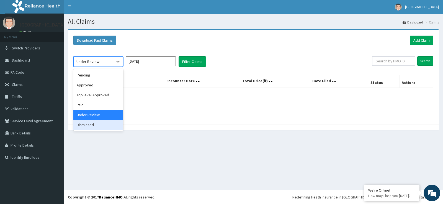
click at [94, 126] on div "Dismissed" at bounding box center [98, 125] width 50 height 10
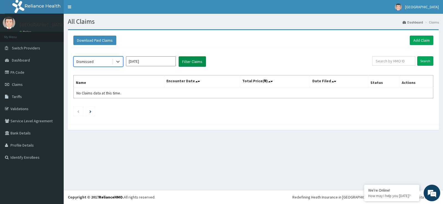
click at [186, 62] on button "Filter Claims" at bounding box center [191, 61] width 27 height 11
click at [191, 60] on button "Filter Claims" at bounding box center [191, 61] width 27 height 11
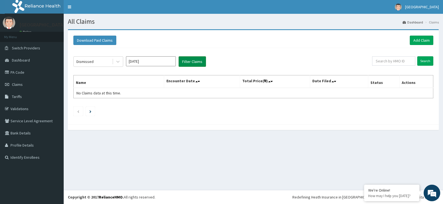
click at [191, 59] on button "Filter Claims" at bounding box center [191, 61] width 27 height 11
click at [190, 59] on button "Filter Claims" at bounding box center [191, 61] width 27 height 11
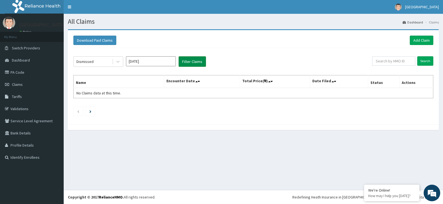
click at [190, 59] on button "Filter Claims" at bounding box center [191, 61] width 27 height 11
click at [190, 58] on button "Filter Claims" at bounding box center [191, 61] width 27 height 11
click at [189, 58] on button "Filter Claims" at bounding box center [191, 61] width 27 height 11
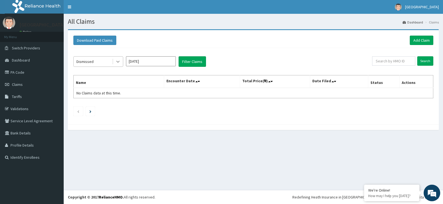
click at [114, 62] on div at bounding box center [118, 62] width 10 height 10
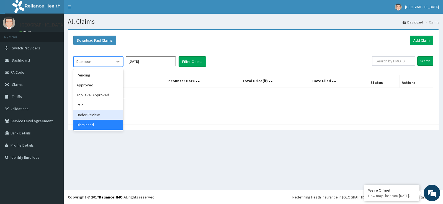
click at [100, 116] on div "Under Review" at bounding box center [98, 115] width 50 height 10
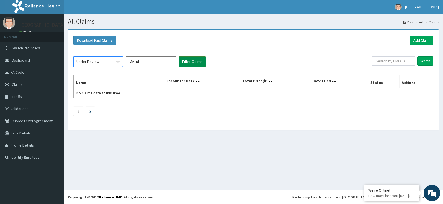
click at [189, 60] on button "Filter Claims" at bounding box center [191, 61] width 27 height 11
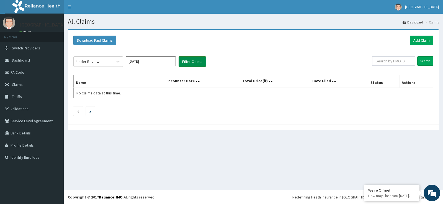
click at [189, 60] on button "Filter Claims" at bounding box center [191, 61] width 27 height 11
click at [188, 59] on button "Filter Claims" at bounding box center [191, 61] width 27 height 11
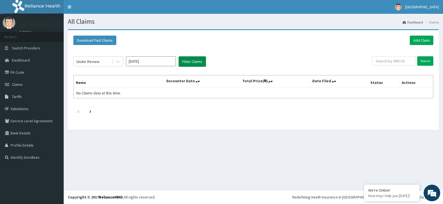
click at [188, 59] on button "Filter Claims" at bounding box center [191, 61] width 27 height 11
click at [199, 65] on button "Filter Claims" at bounding box center [191, 61] width 27 height 11
click at [198, 65] on button "Filter Claims" at bounding box center [191, 61] width 27 height 11
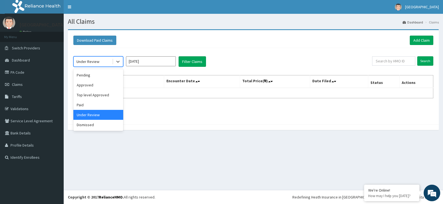
drag, startPoint x: 108, startPoint y: 64, endPoint x: 114, endPoint y: 76, distance: 13.1
click at [108, 64] on div "Under Review" at bounding box center [93, 61] width 38 height 9
click at [107, 102] on div "Paid" at bounding box center [98, 105] width 50 height 10
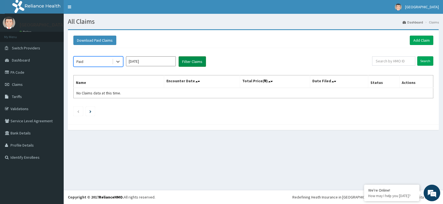
click at [189, 60] on button "Filter Claims" at bounding box center [191, 61] width 27 height 11
click at [188, 60] on button "Filter Claims" at bounding box center [191, 61] width 27 height 11
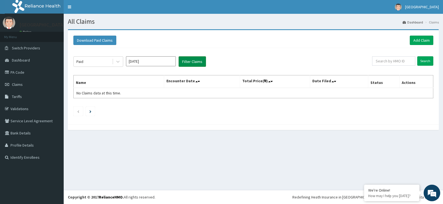
click at [188, 60] on button "Filter Claims" at bounding box center [191, 61] width 27 height 11
click at [398, 61] on input "text" at bounding box center [393, 60] width 43 height 9
type input "swf/"
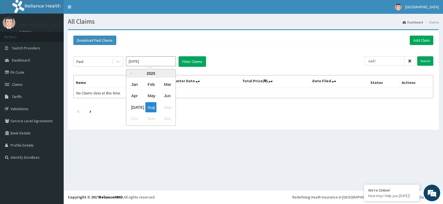
click at [139, 58] on input "[DATE]" at bounding box center [151, 61] width 50 height 10
